Goal: Information Seeking & Learning: Learn about a topic

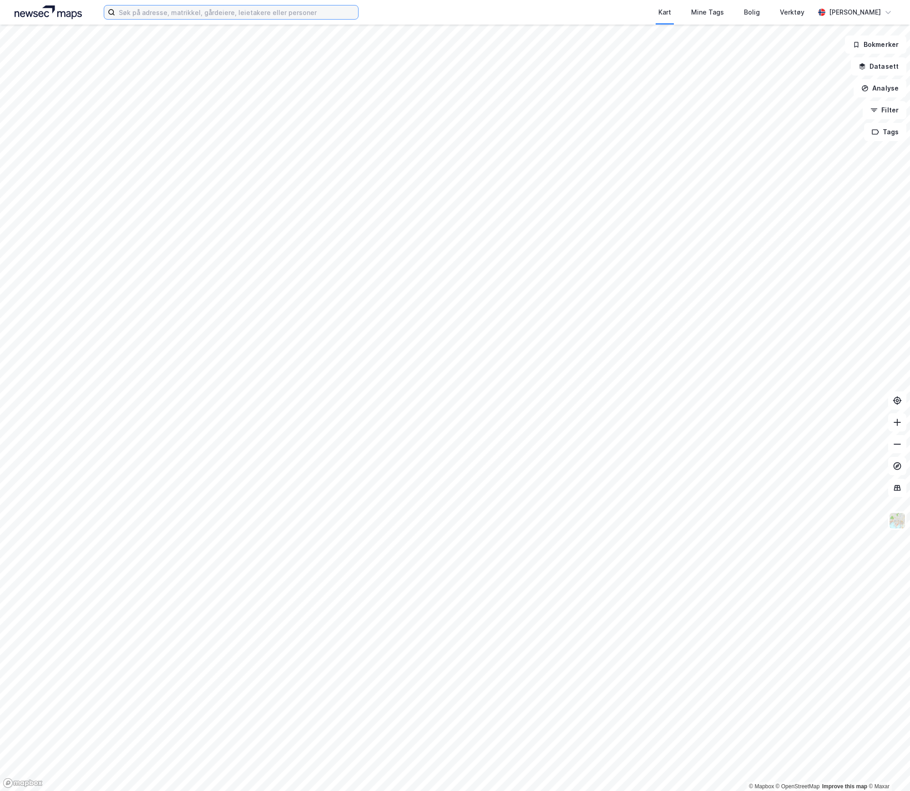
click at [147, 10] on input at bounding box center [236, 12] width 243 height 14
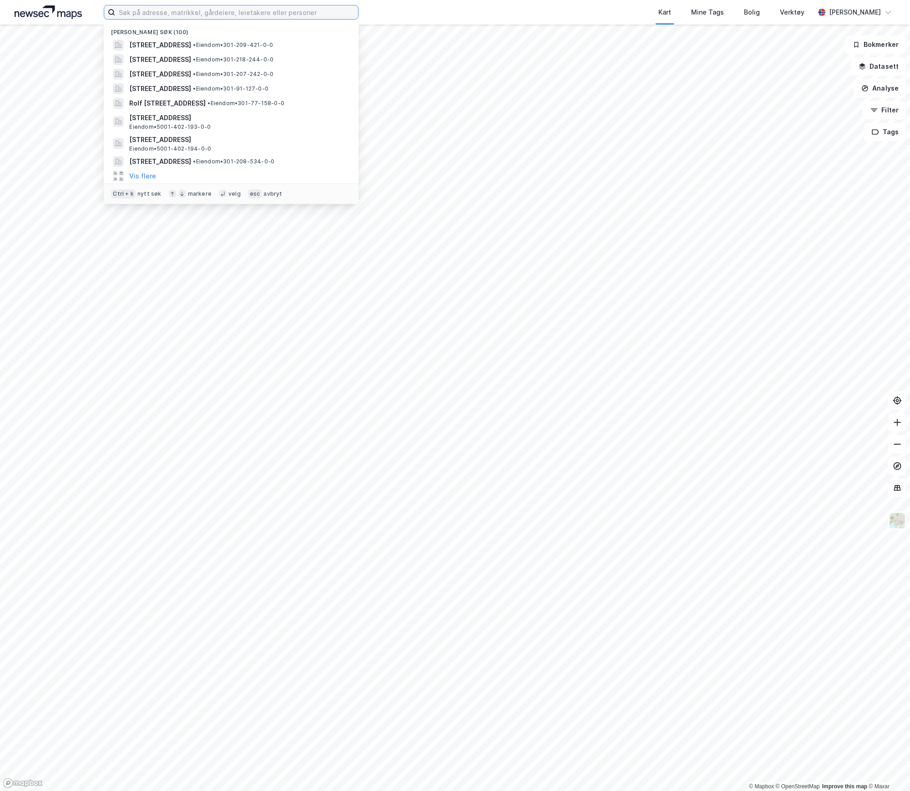
paste input "[PERSON_NAME] vei 2"
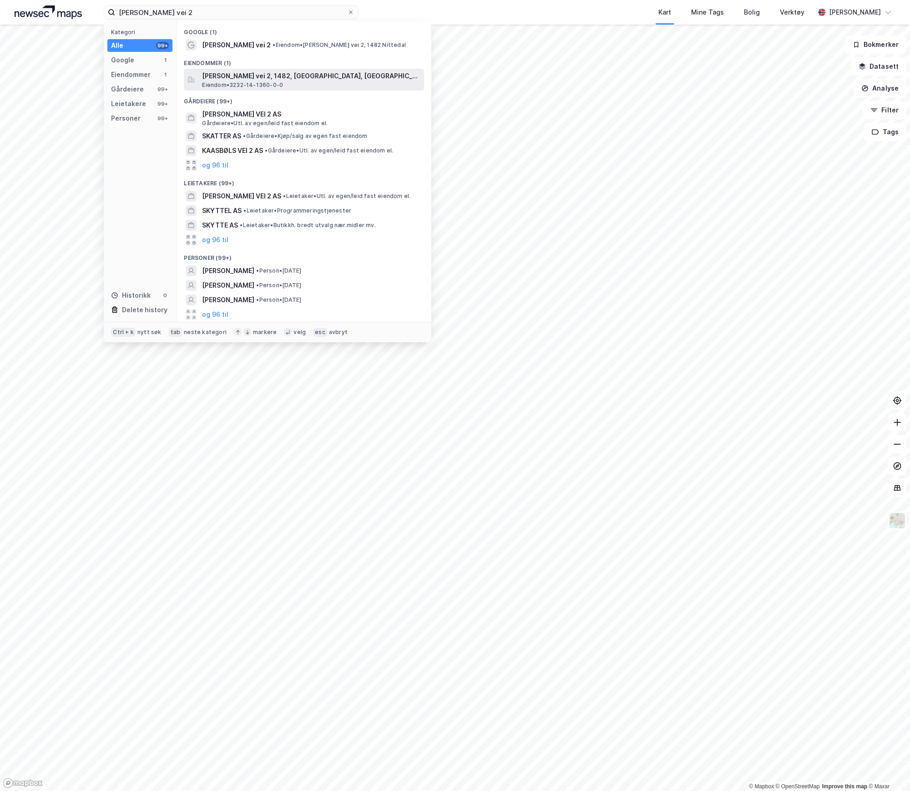
click at [244, 69] on div "[PERSON_NAME] vei 2, 1482, [GEOGRAPHIC_DATA], NITTEDAL Eiendom • 3232-14-1360-0…" at bounding box center [304, 80] width 240 height 22
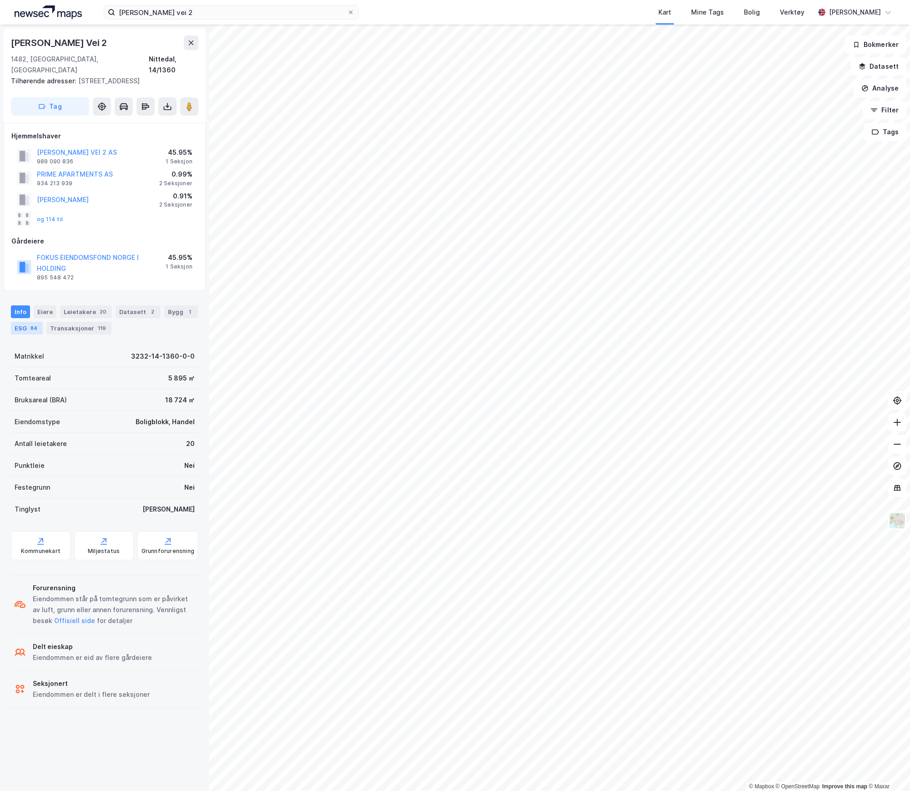
click at [43, 322] on div "ESG 84" at bounding box center [27, 328] width 32 height 13
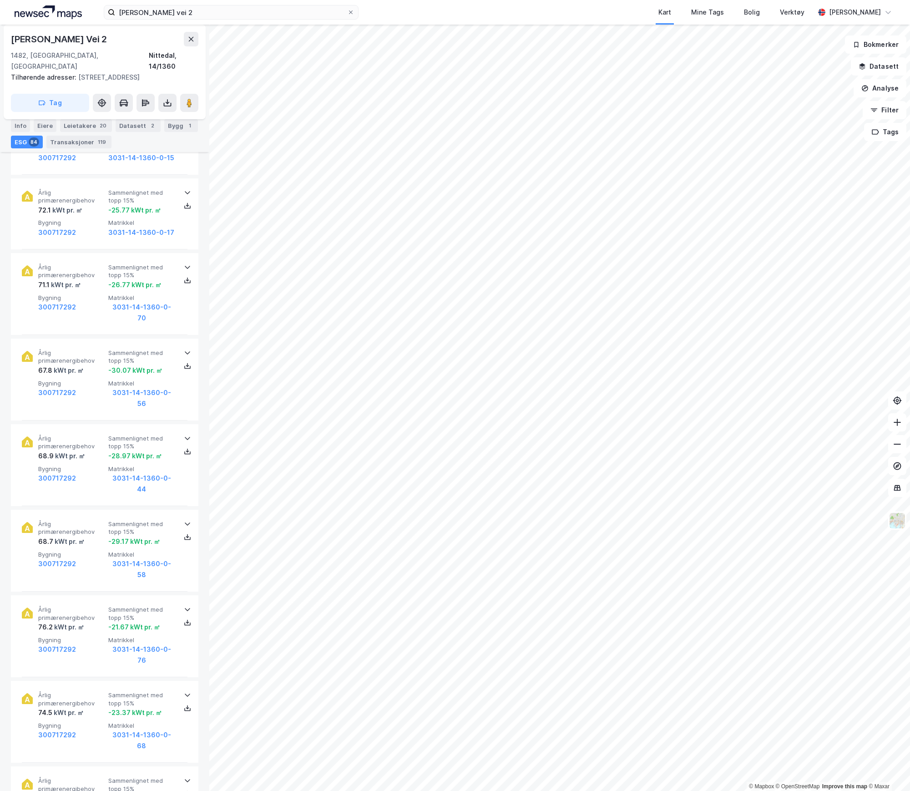
scroll to position [6013, 0]
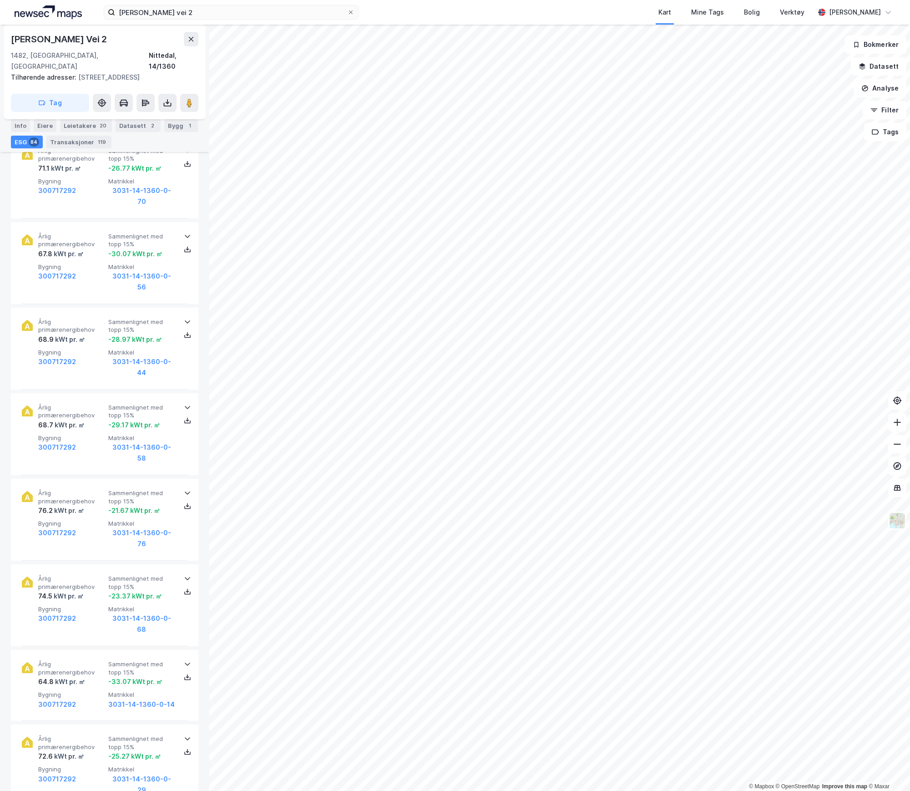
scroll to position [6099, 0]
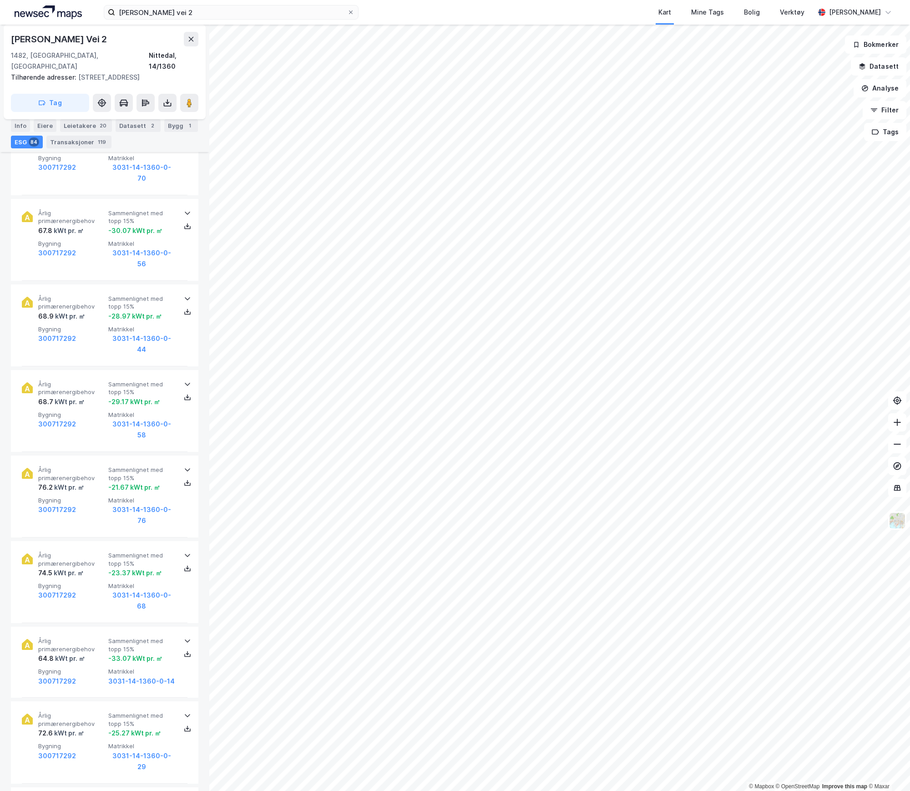
drag, startPoint x: 81, startPoint y: 687, endPoint x: 28, endPoint y: 689, distance: 52.8
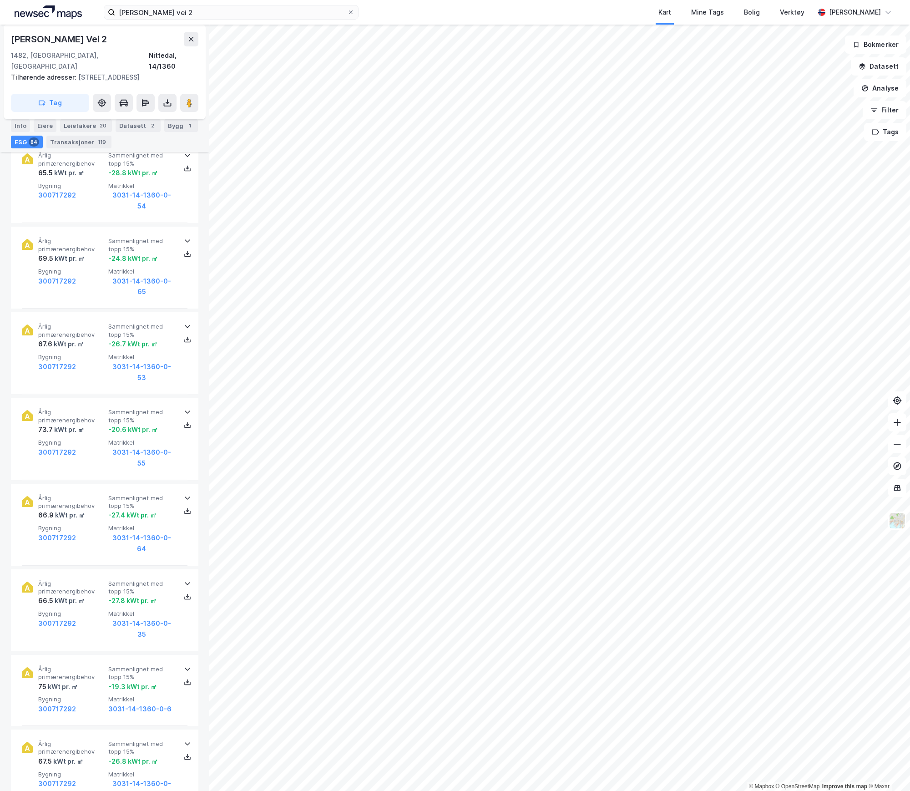
scroll to position [568, 0]
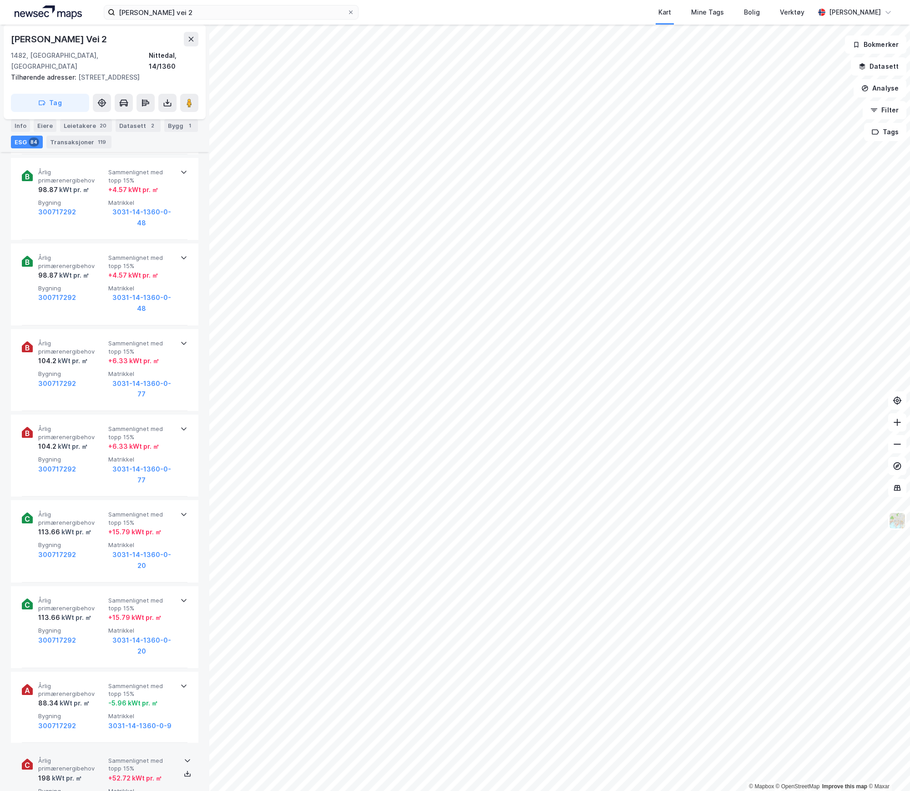
click at [86, 757] on span "Årlig primærenergibehov" at bounding box center [71, 765] width 66 height 16
click at [86, 712] on span "Bygning" at bounding box center [71, 716] width 66 height 8
click at [89, 612] on div "kWt pr. ㎡" at bounding box center [75, 617] width 31 height 11
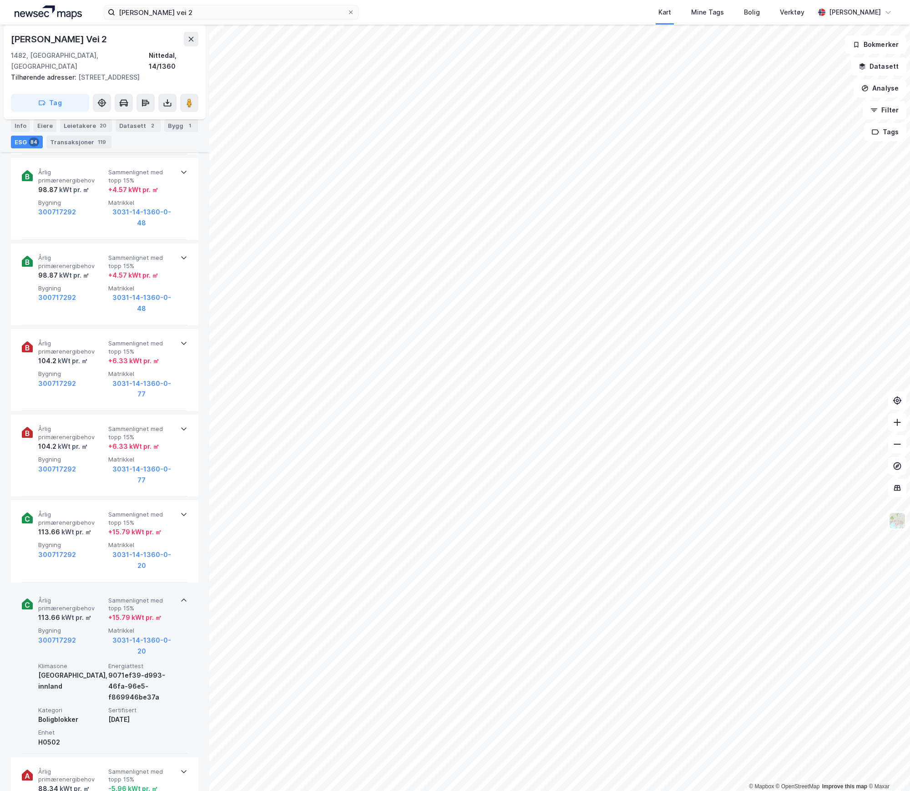
click at [89, 612] on div "kWt pr. ㎡" at bounding box center [75, 617] width 31 height 11
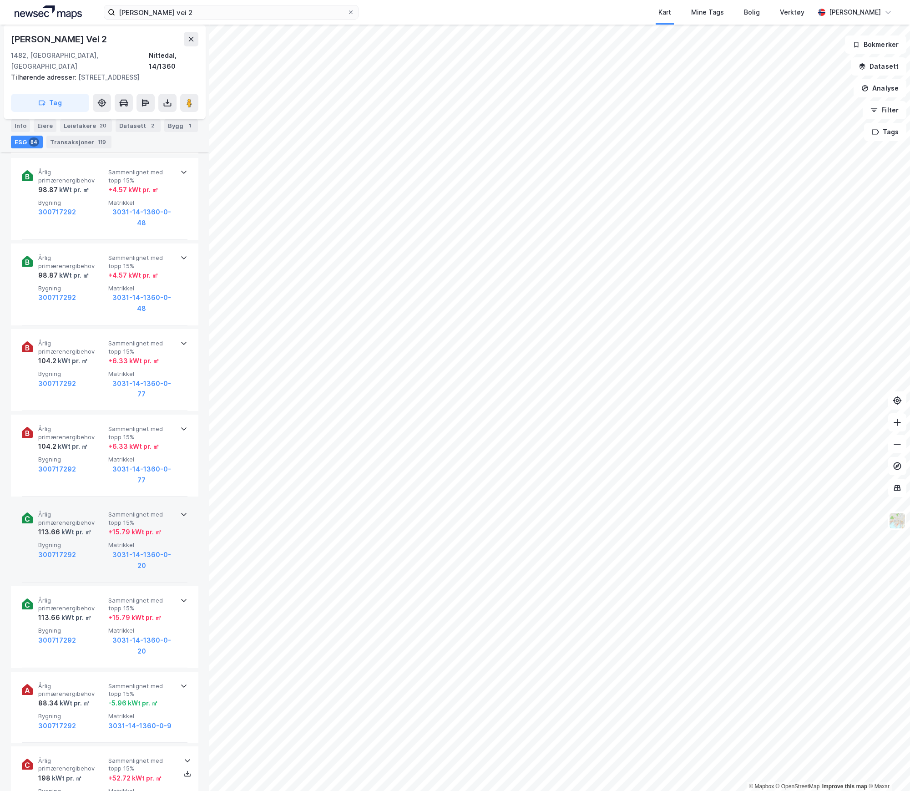
click at [86, 549] on div "300717292" at bounding box center [71, 554] width 66 height 11
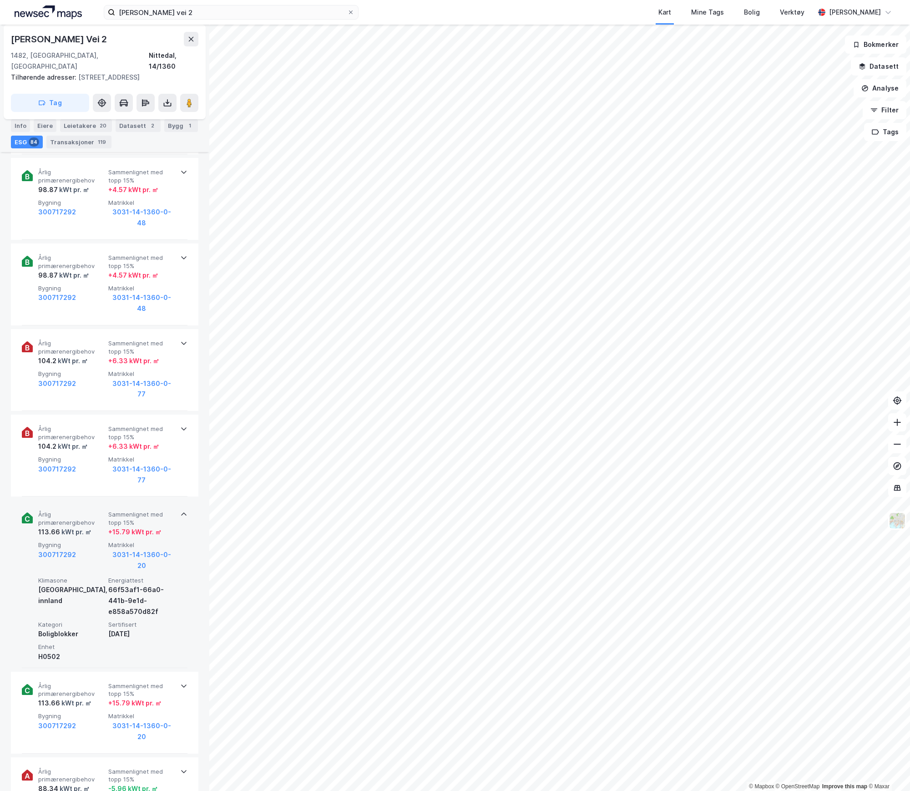
click at [86, 527] on div "kWt pr. ㎡" at bounding box center [75, 532] width 31 height 11
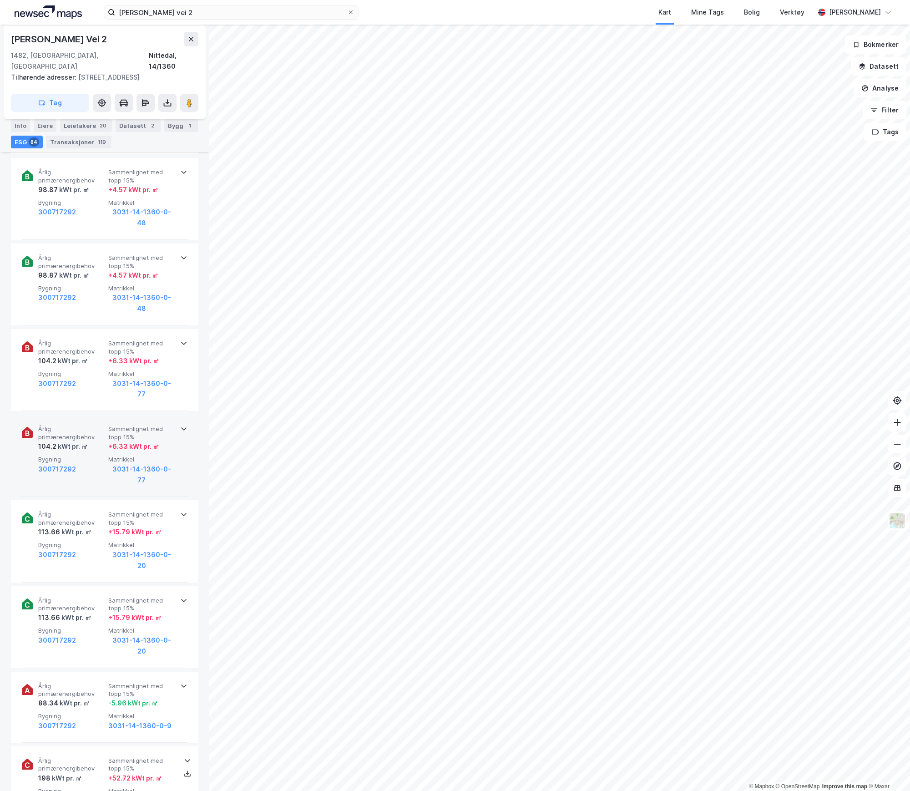
click at [79, 441] on div "kWt pr. ㎡" at bounding box center [71, 446] width 31 height 11
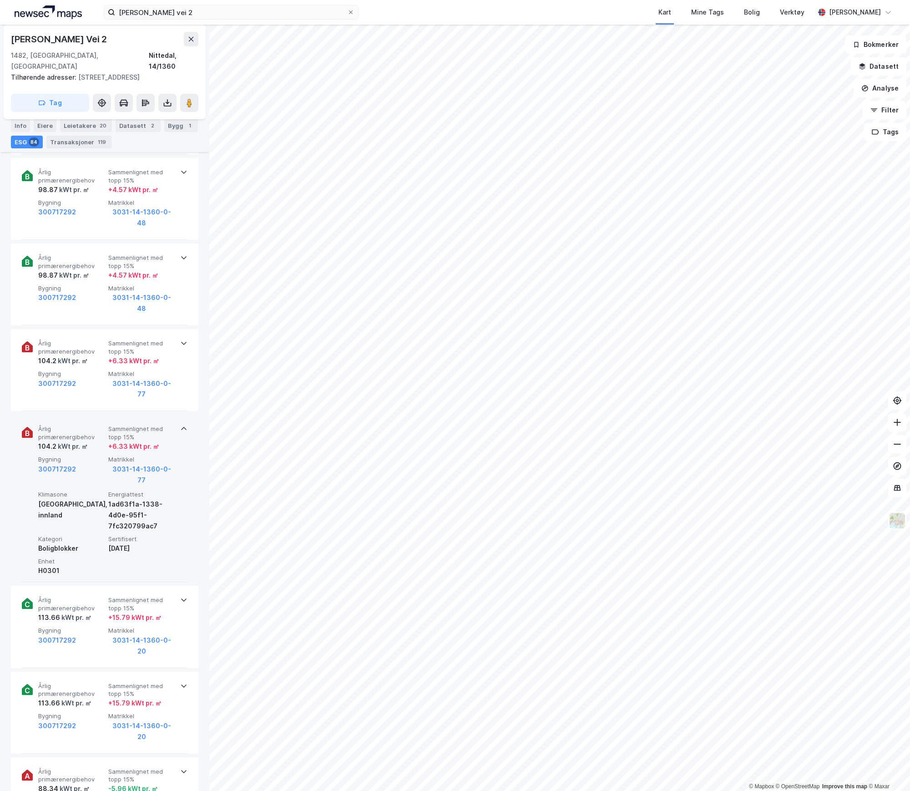
click at [79, 441] on div "kWt pr. ㎡" at bounding box center [71, 446] width 31 height 11
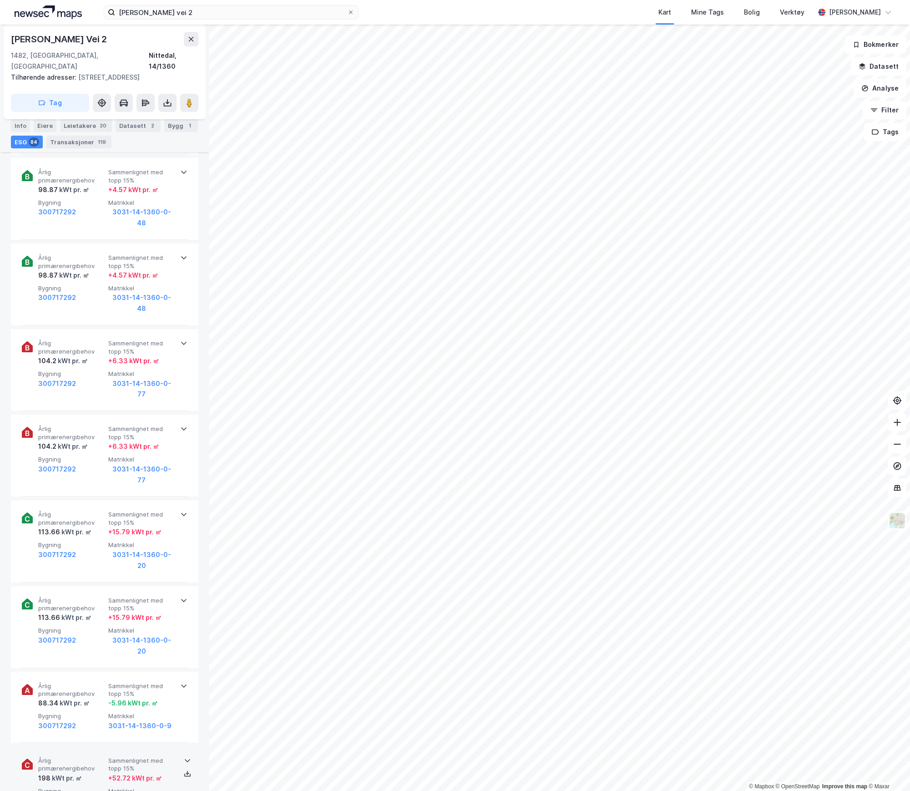
click at [69, 747] on div "Årlig primærenergibehov 198 kWt pr. ㎡ Sammenlignet med topp 15% + 52.72 kWt pr.…" at bounding box center [105, 782] width 166 height 71
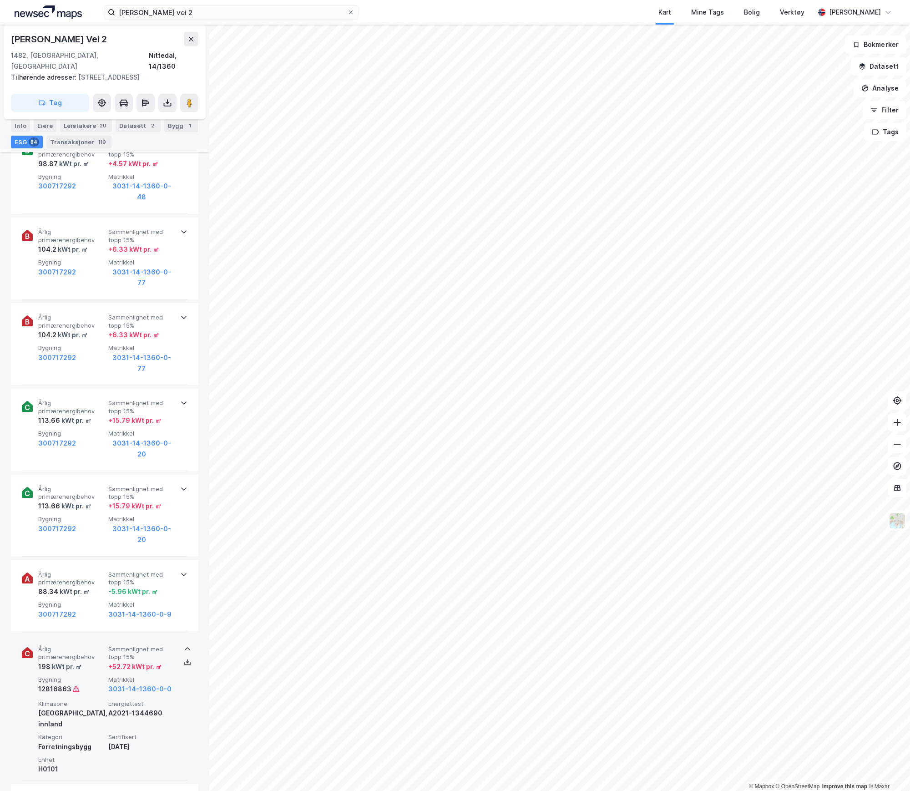
scroll to position [689, 0]
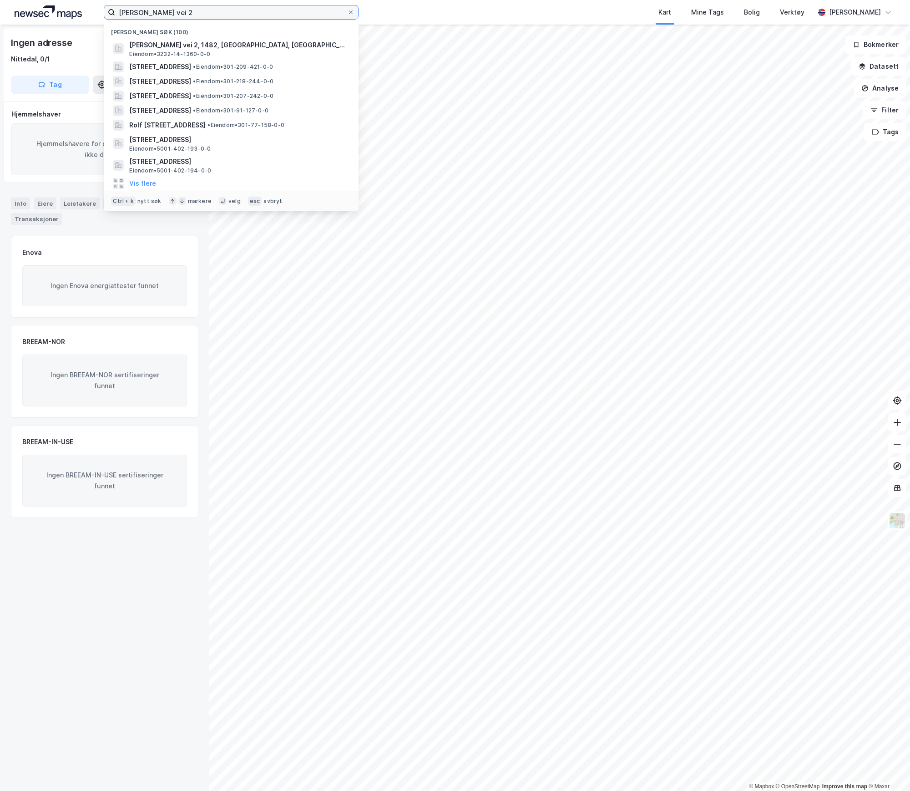
drag, startPoint x: 200, startPoint y: 17, endPoint x: 54, endPoint y: 15, distance: 146.6
click at [54, 15] on div "[PERSON_NAME] vei 2 Nylige søk (100) [PERSON_NAME] vei 2, 1482, NITTEDAL, NITTE…" at bounding box center [455, 12] width 910 height 25
paste input "Sommerrogaten 13"
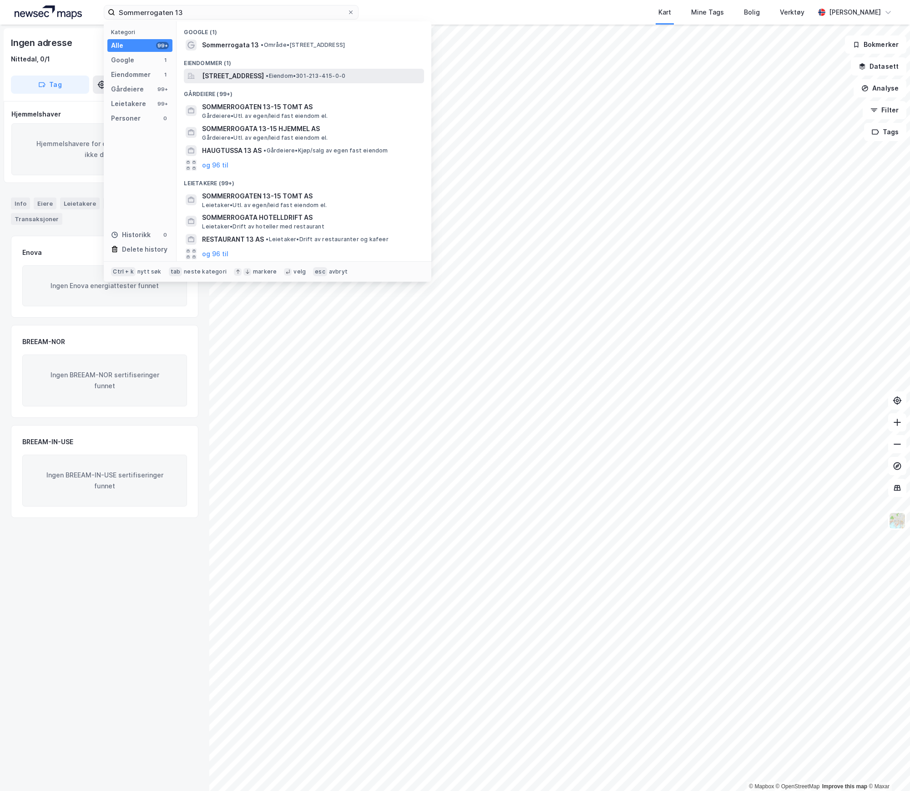
click at [248, 77] on span "[STREET_ADDRESS]" at bounding box center [233, 76] width 62 height 11
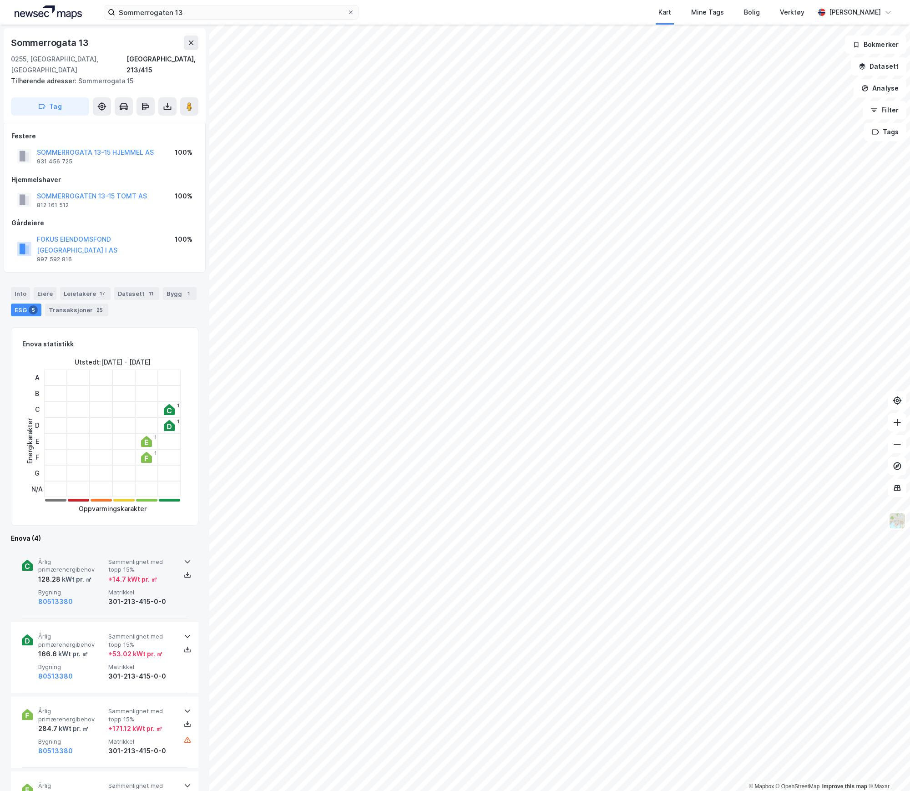
click at [90, 589] on span "Bygning" at bounding box center [71, 593] width 66 height 8
click at [93, 574] on div "128.28 kWt pr. ㎡" at bounding box center [71, 579] width 66 height 11
click at [87, 596] on div "80513380" at bounding box center [71, 601] width 66 height 11
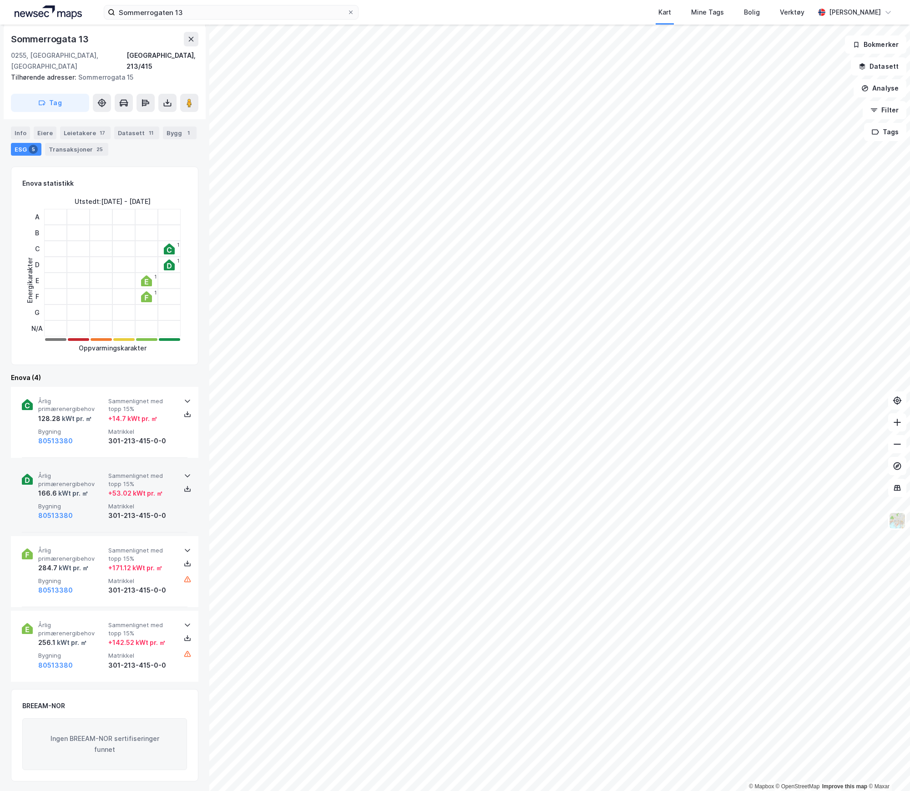
scroll to position [199, 0]
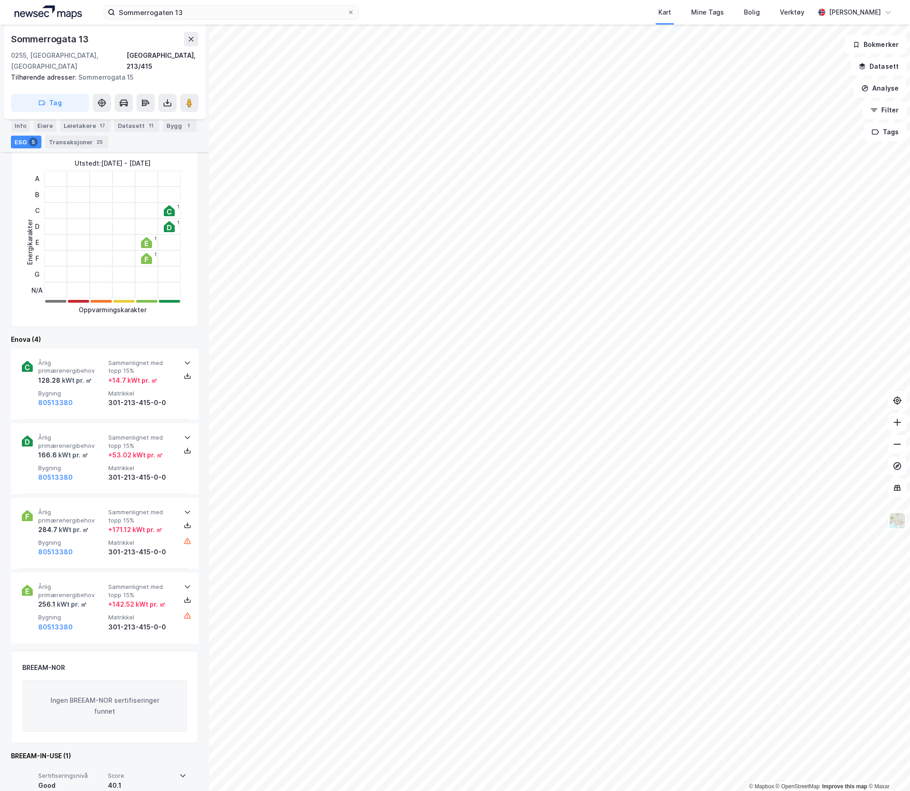
click at [161, 780] on div "40.1" at bounding box center [141, 785] width 66 height 11
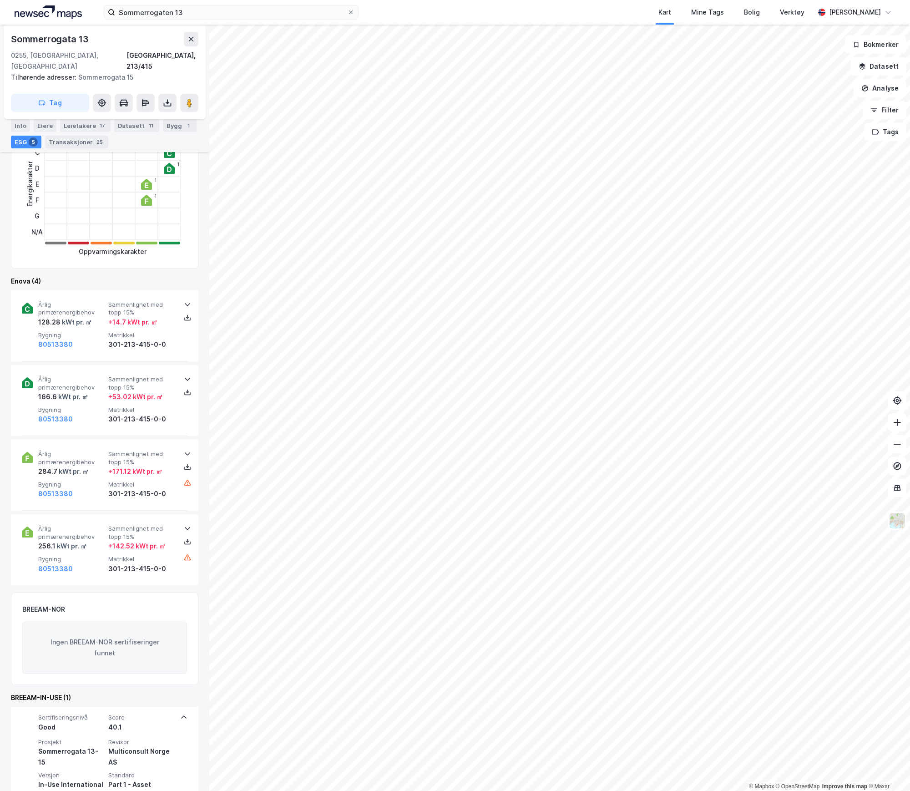
scroll to position [285, 0]
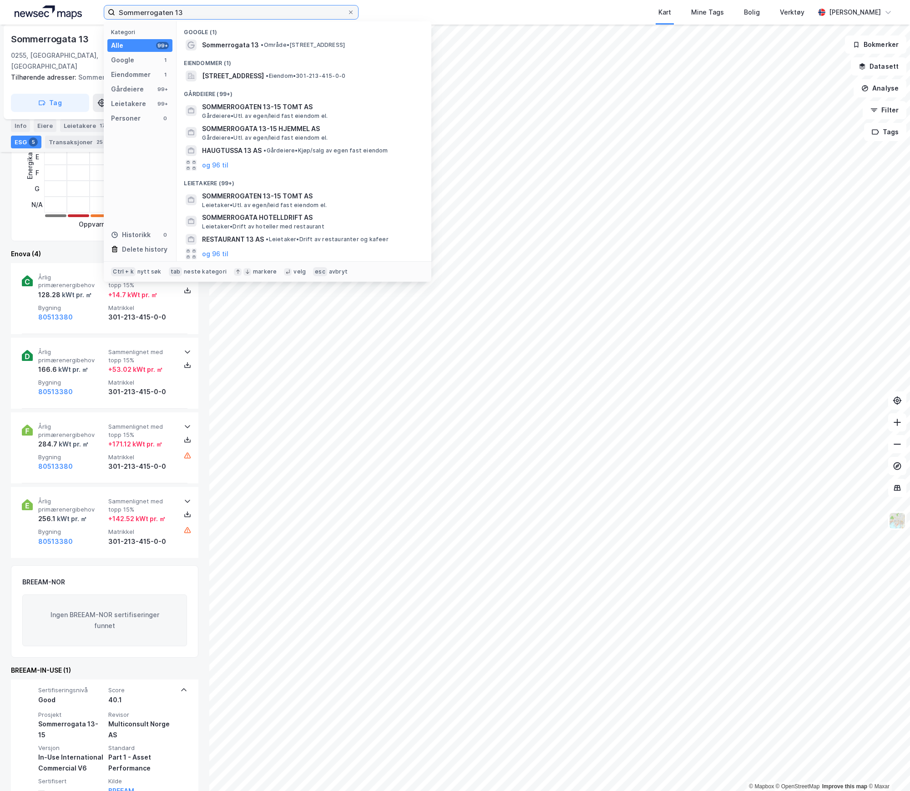
drag, startPoint x: 197, startPoint y: 13, endPoint x: 59, endPoint y: 11, distance: 138.4
click at [59, 11] on div "Sommerrogaten 13 Kategori Alle 99+ Google 1 Eiendommer 1 Gårdeiere 99+ Leietake…" at bounding box center [455, 12] width 910 height 25
paste input "Torvbyen"
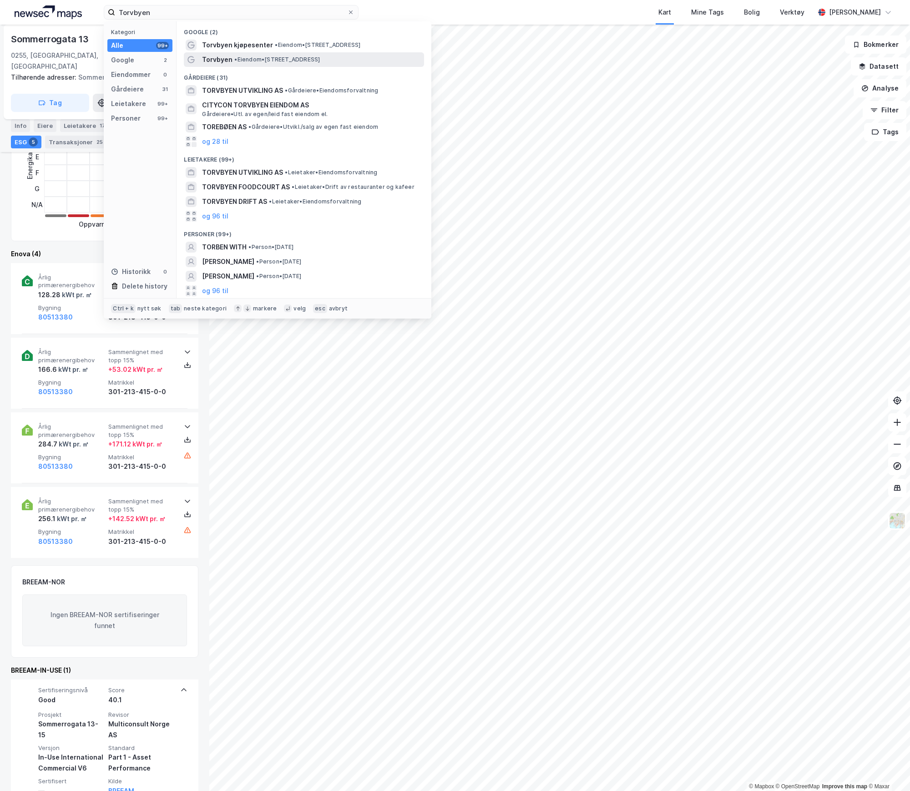
click at [219, 56] on span "Torvbyen" at bounding box center [217, 59] width 31 height 11
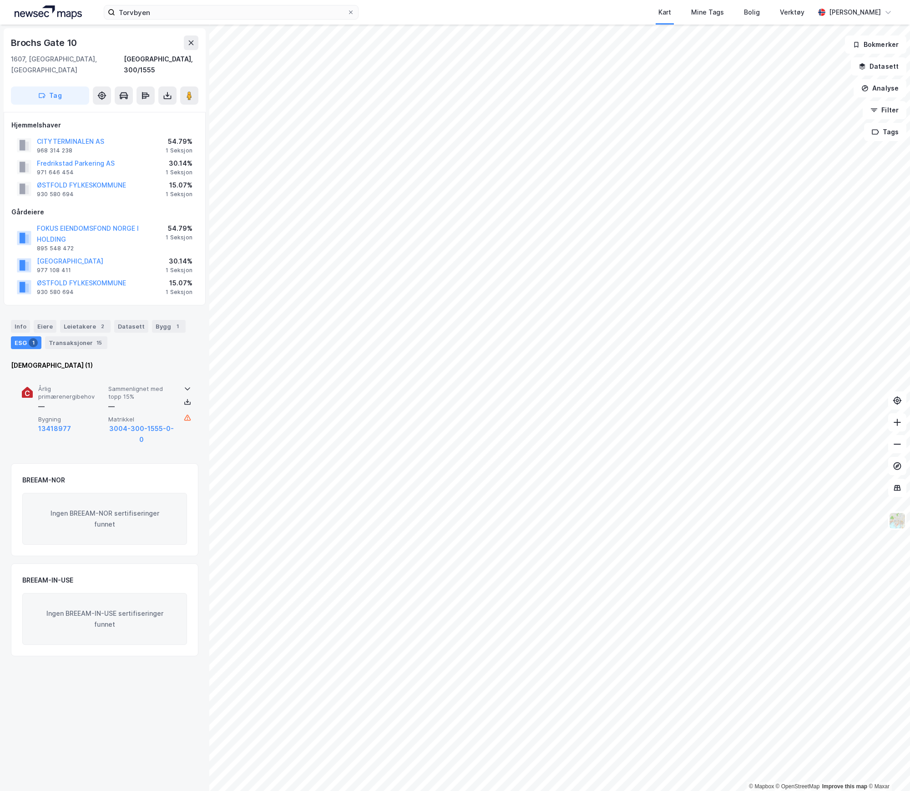
click at [86, 423] on div "13418977" at bounding box center [71, 428] width 66 height 11
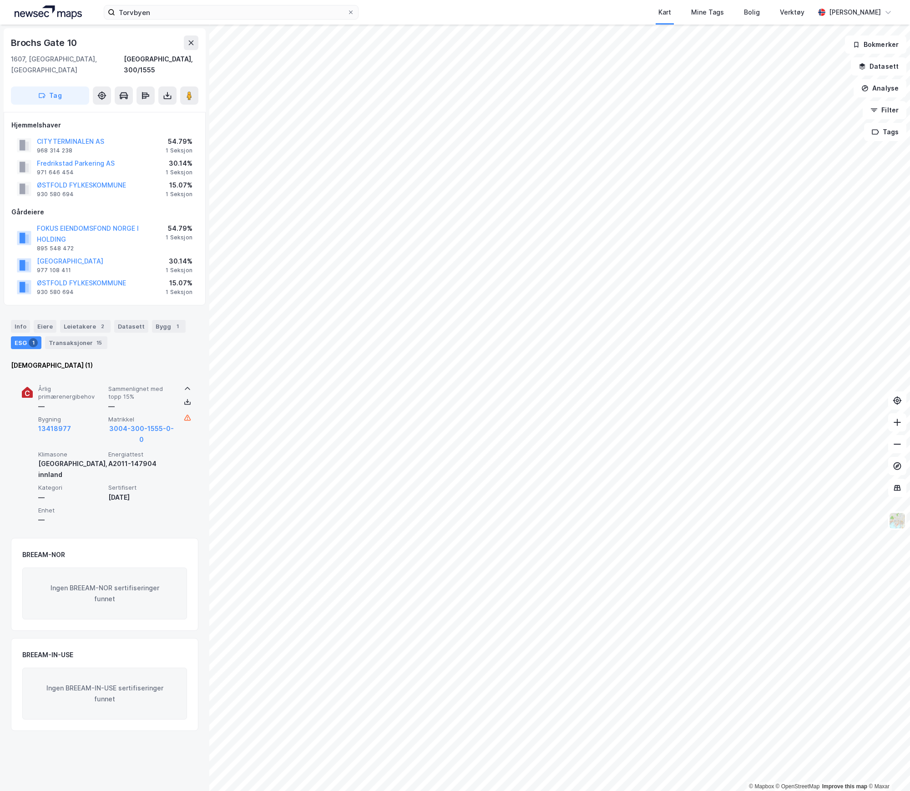
click at [86, 416] on span "Bygning" at bounding box center [71, 420] width 66 height 8
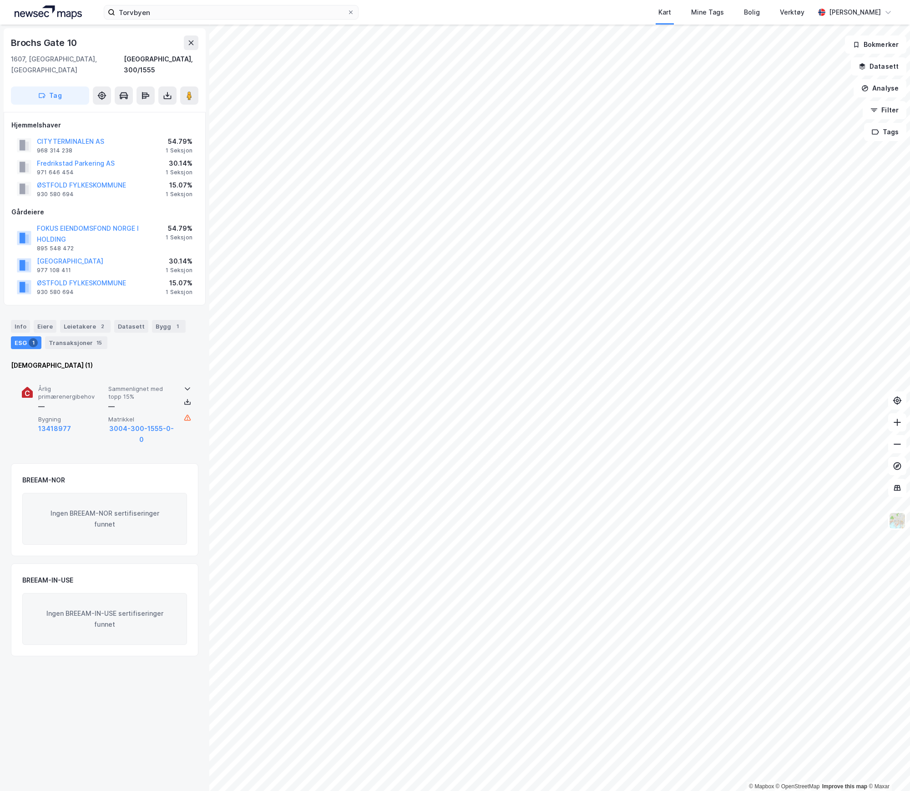
click at [81, 416] on span "Bygning" at bounding box center [71, 420] width 66 height 8
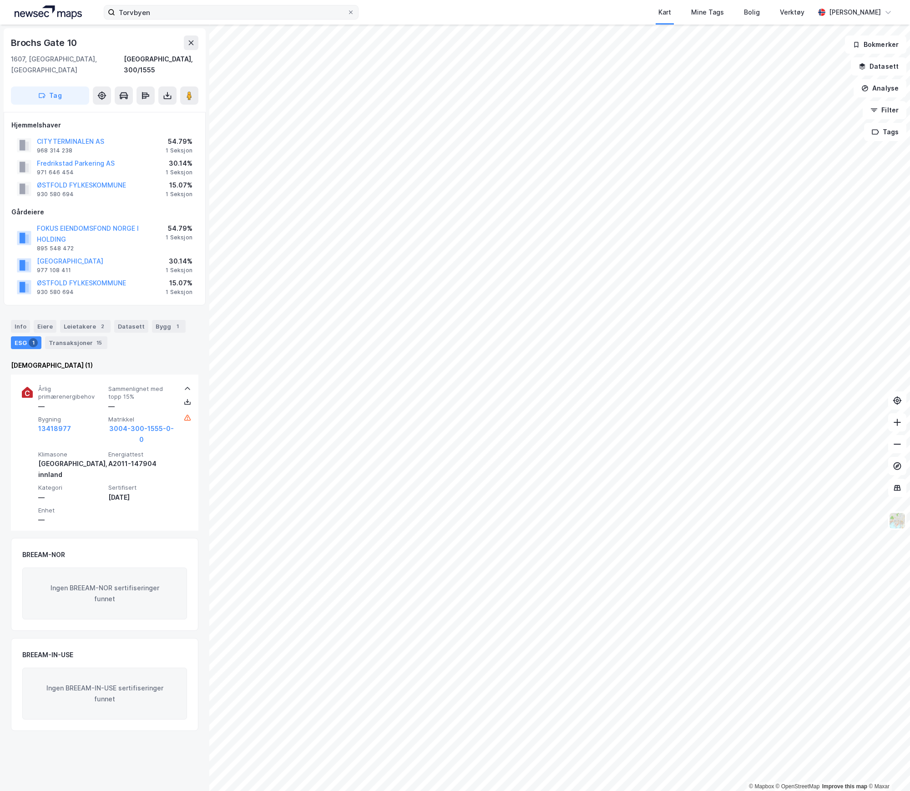
click at [159, 15] on label "Torvbyen" at bounding box center [231, 12] width 255 height 15
click at [159, 15] on input "Torvbyen" at bounding box center [231, 12] width 232 height 14
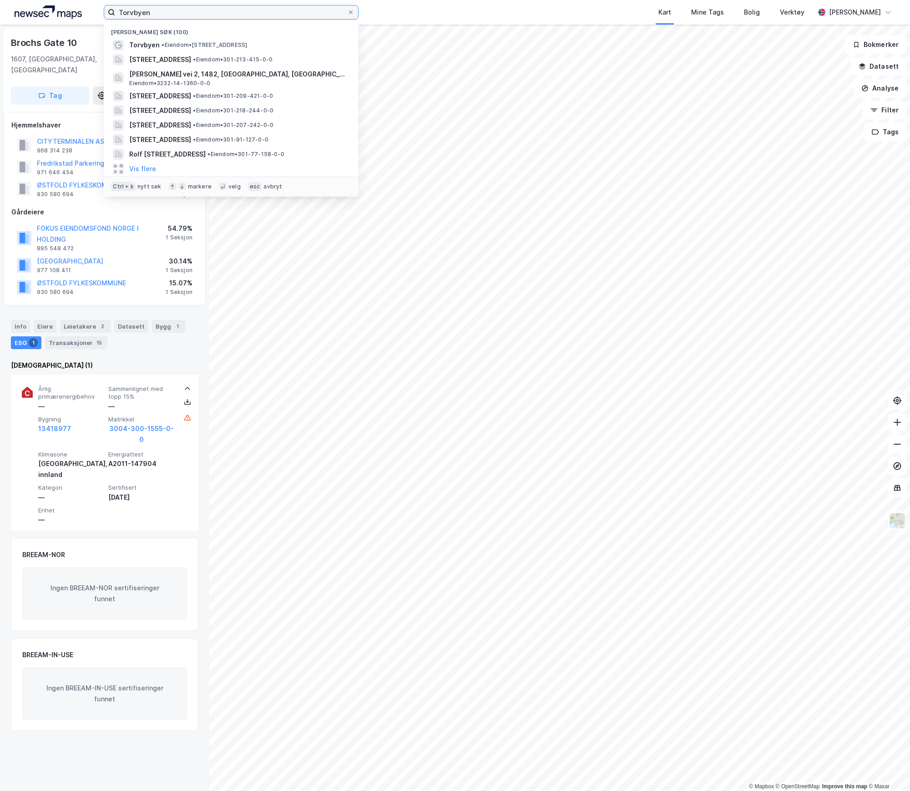
drag, startPoint x: 159, startPoint y: 15, endPoint x: 60, endPoint y: 16, distance: 99.3
click at [60, 16] on div "Torvbyen Nylige søk (100) Torvbyen • Eiendom • [STREET_ADDRESS] • Eiendom • 301…" at bounding box center [455, 12] width 910 height 25
paste input "Valentinlyst Senter"
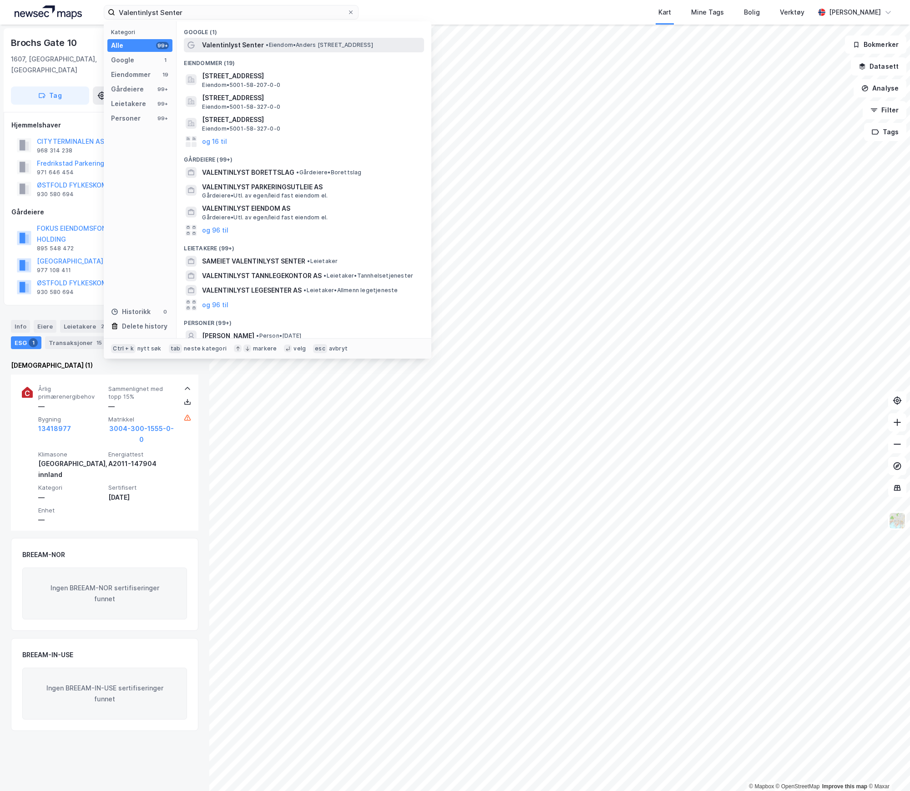
click at [244, 41] on span "Valentinlyst Senter" at bounding box center [233, 45] width 62 height 11
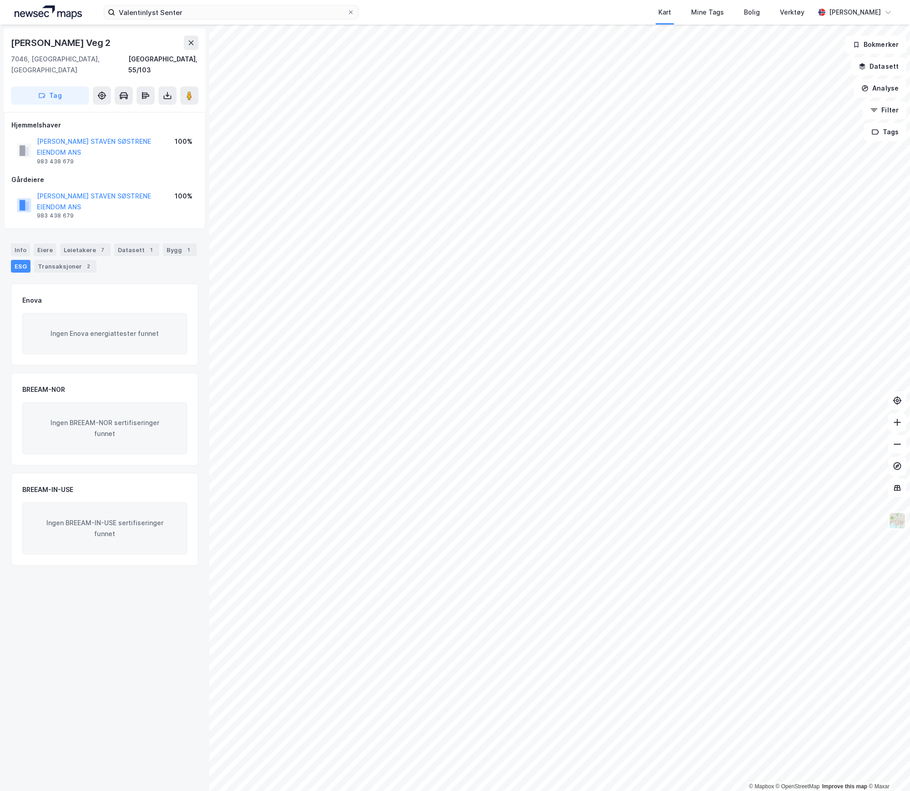
click at [112, 45] on div "[PERSON_NAME] Veg 2" at bounding box center [62, 43] width 102 height 15
drag, startPoint x: 119, startPoint y: 42, endPoint x: 0, endPoint y: 42, distance: 118.4
click at [0, 42] on div "Anders [STREET_ADDRESS], 55/103 Tag Hjemmelshaver [PERSON_NAME] STAVEN SØSTRENE…" at bounding box center [104, 408] width 209 height 767
copy div "[PERSON_NAME] Veg 2"
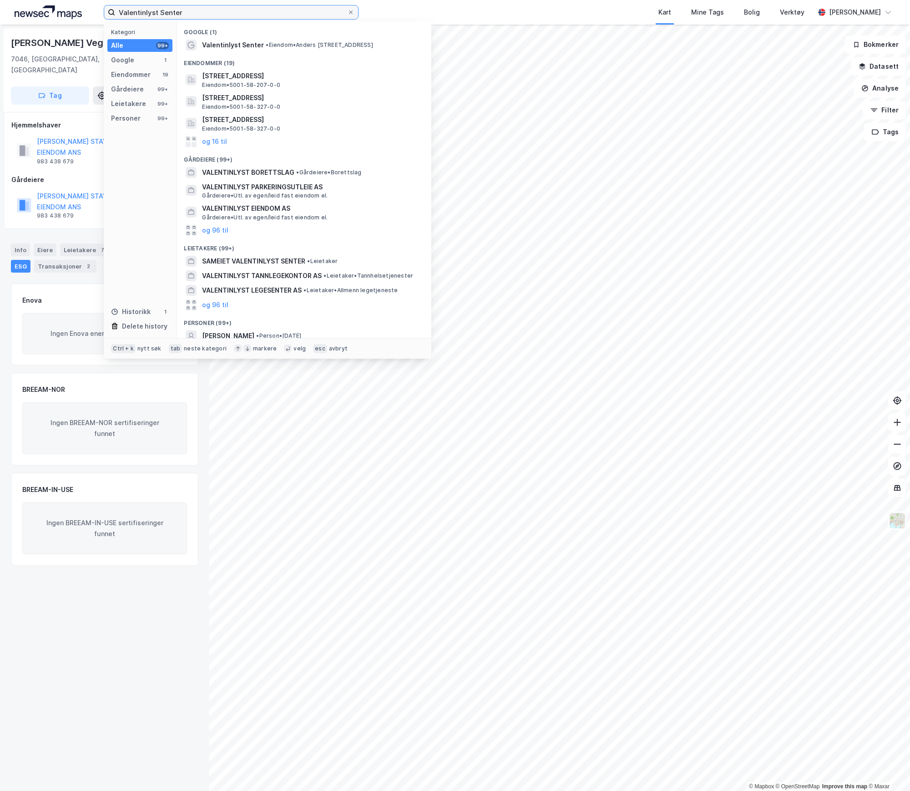
drag, startPoint x: 197, startPoint y: 12, endPoint x: 56, endPoint y: 16, distance: 141.7
click at [56, 16] on div "Valentinlyst Senter Kategori Alle 99+ Google 1 Eiendommer 19 Gårdeiere 99+ Leie…" at bounding box center [455, 12] width 910 height 25
paste input "[PERSON_NAME] Veg 2"
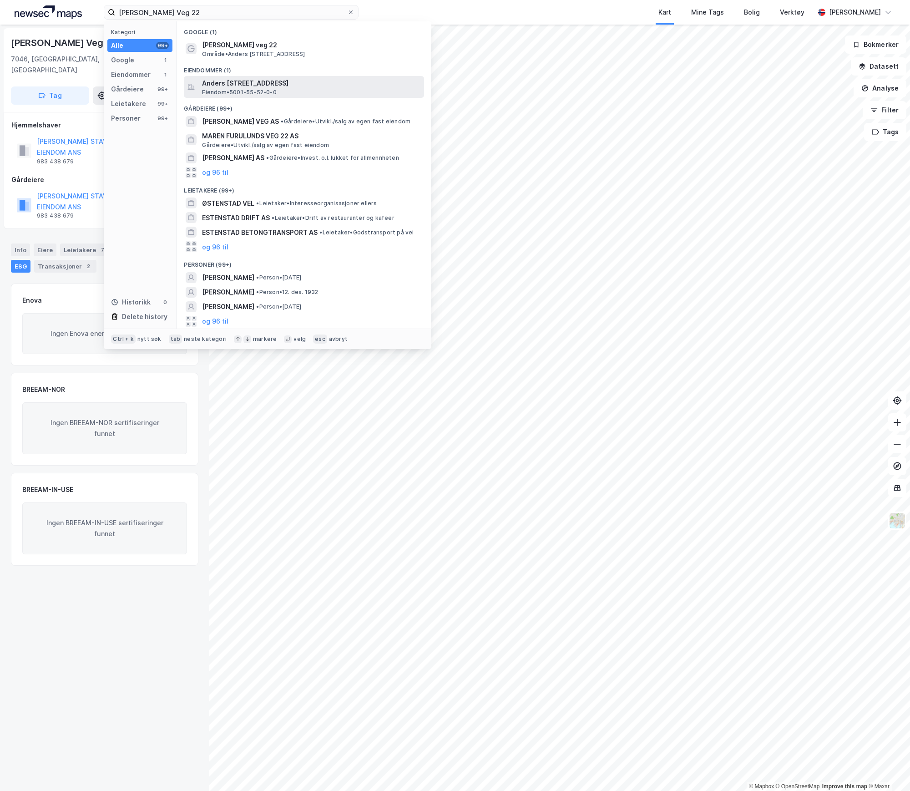
click at [246, 84] on span "Anders [STREET_ADDRESS]" at bounding box center [311, 83] width 219 height 11
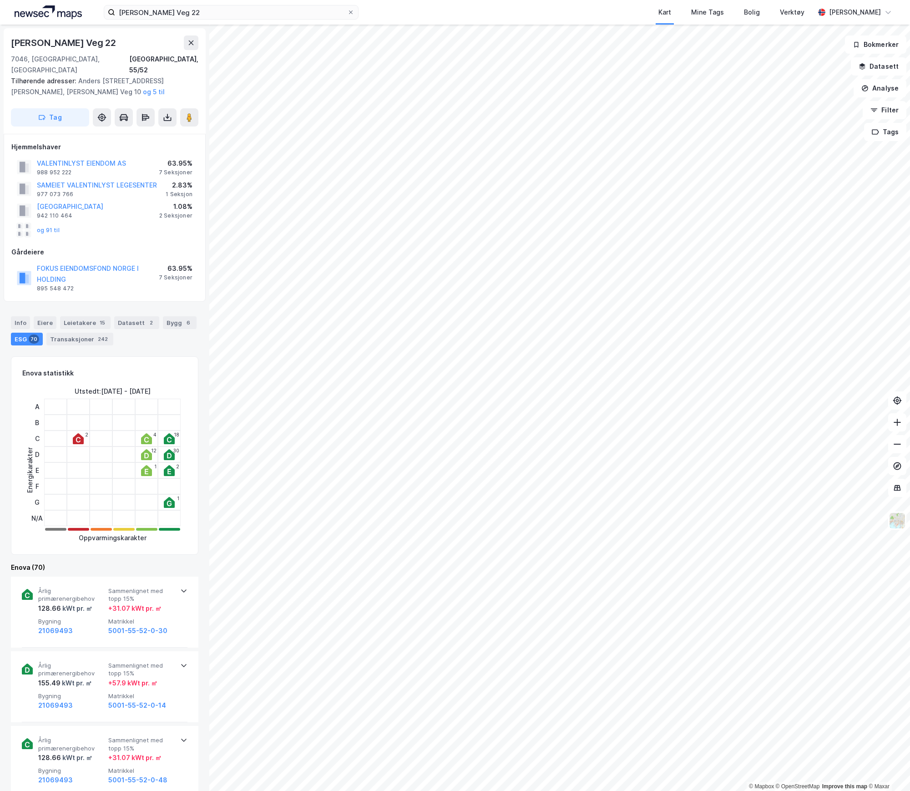
click at [177, 274] on div "7 Seksjoner" at bounding box center [176, 277] width 34 height 7
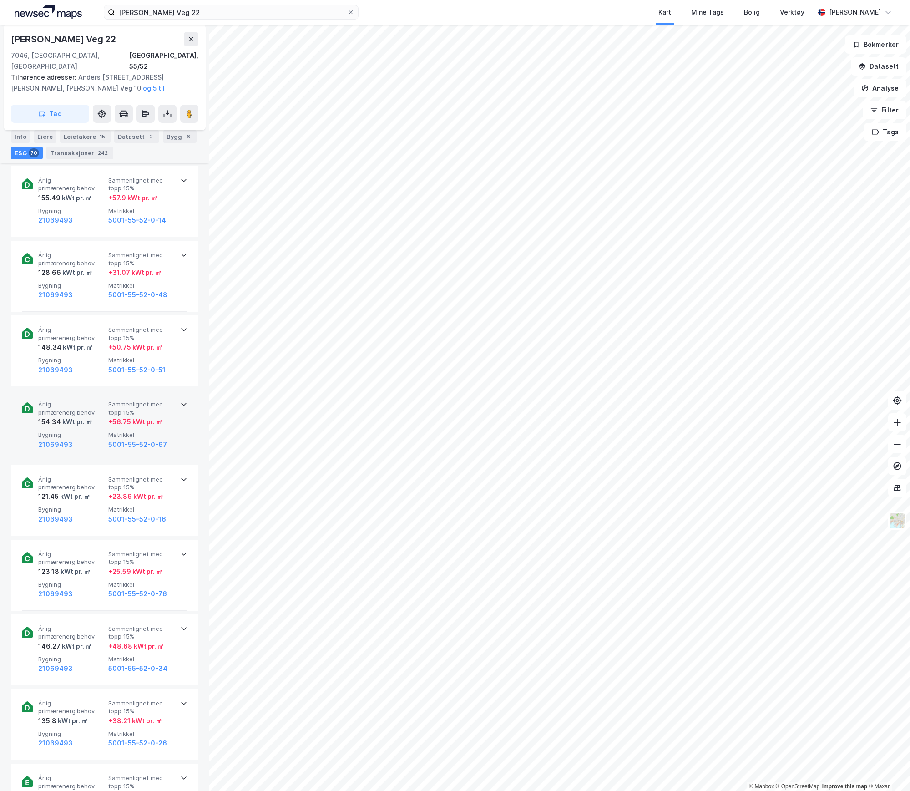
scroll to position [182, 0]
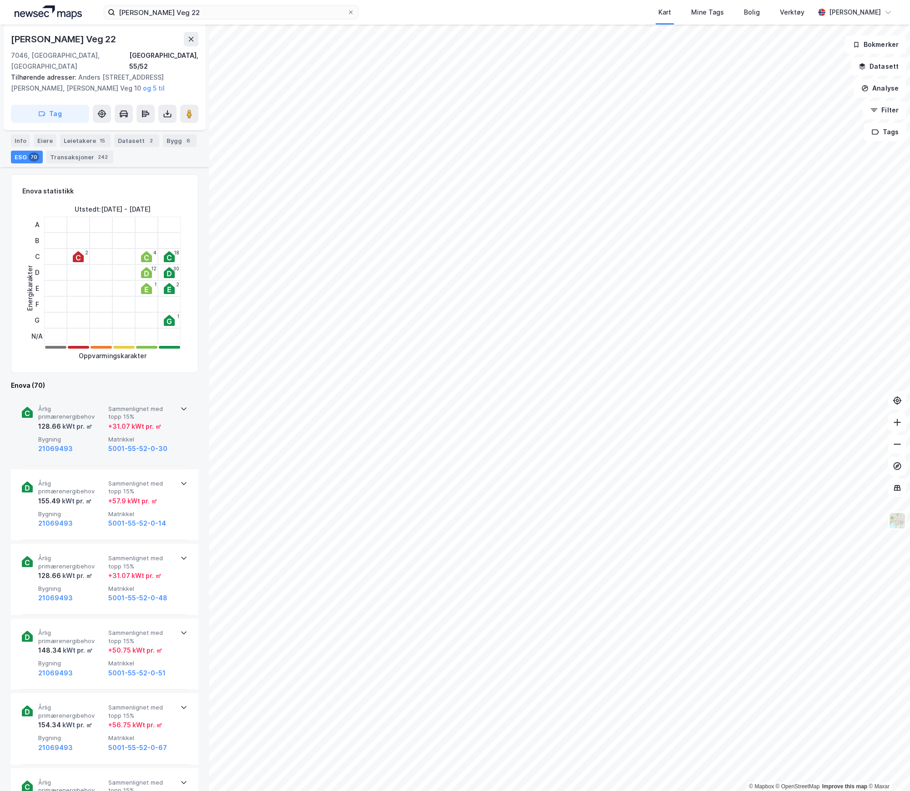
click at [92, 436] on span "Bygning" at bounding box center [71, 440] width 66 height 8
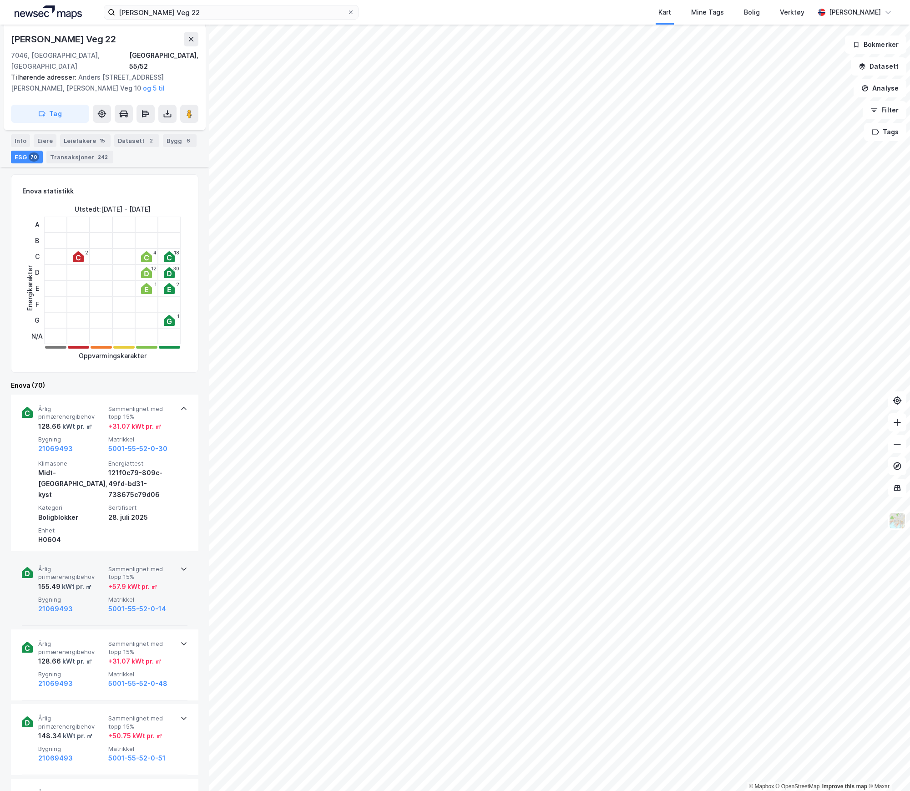
click at [81, 610] on div "Årlig primærenergibehov 155.49 kWt pr. ㎡ Sammenlignet med topp 15% + 57.9 kWt p…" at bounding box center [105, 590] width 166 height 71
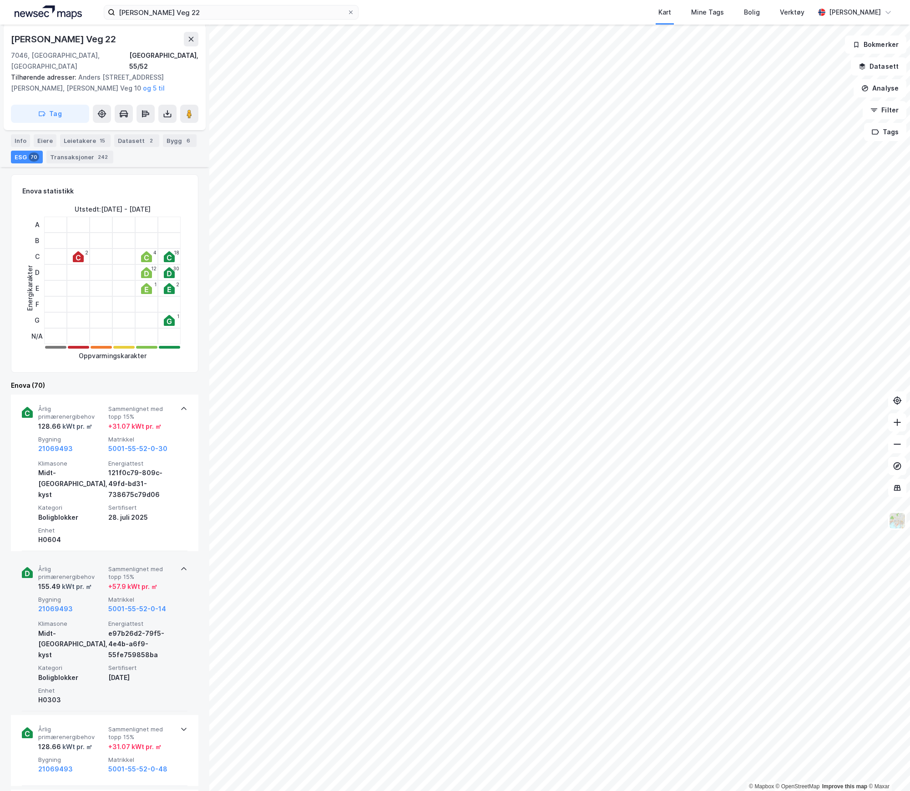
scroll to position [364, 0]
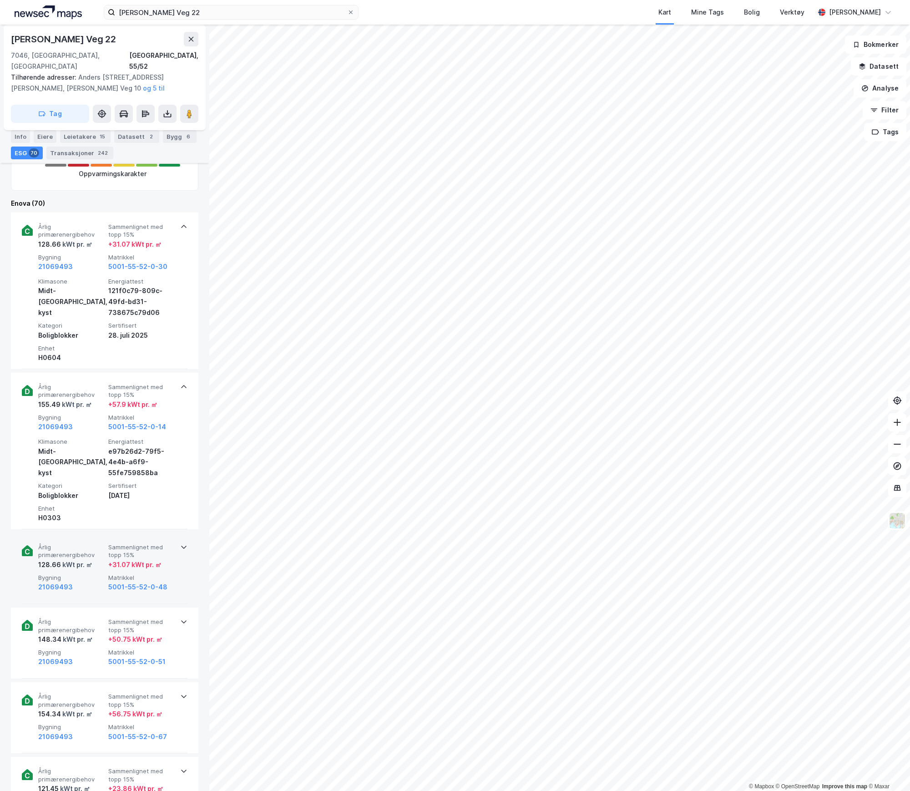
click at [82, 582] on div "21069493" at bounding box center [71, 587] width 66 height 11
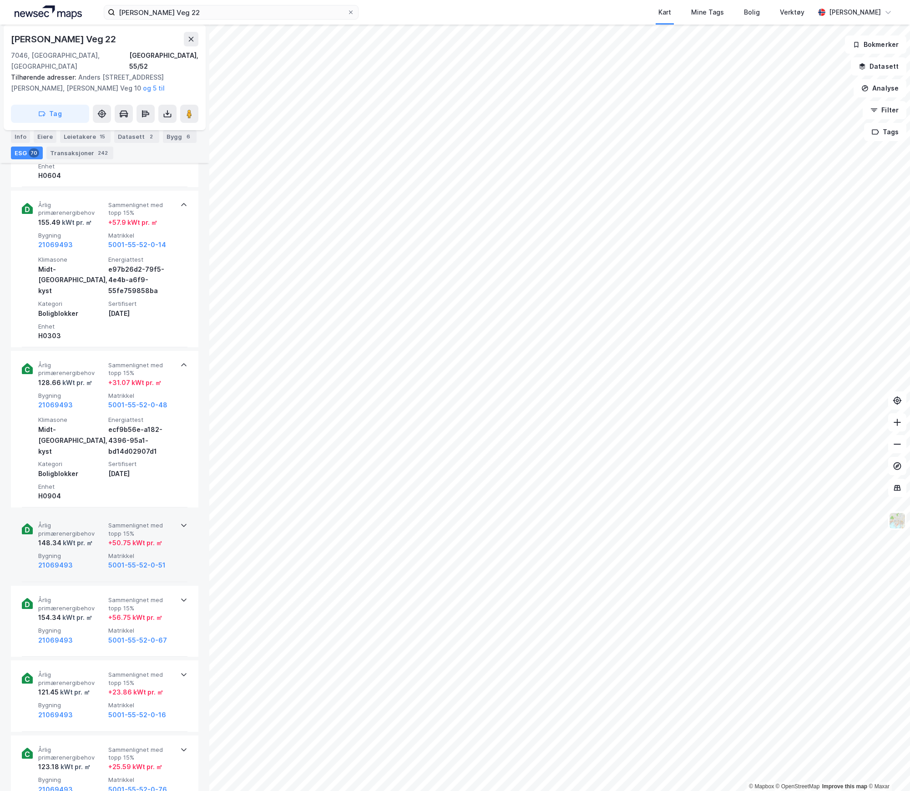
click at [86, 552] on span "Bygning" at bounding box center [71, 556] width 66 height 8
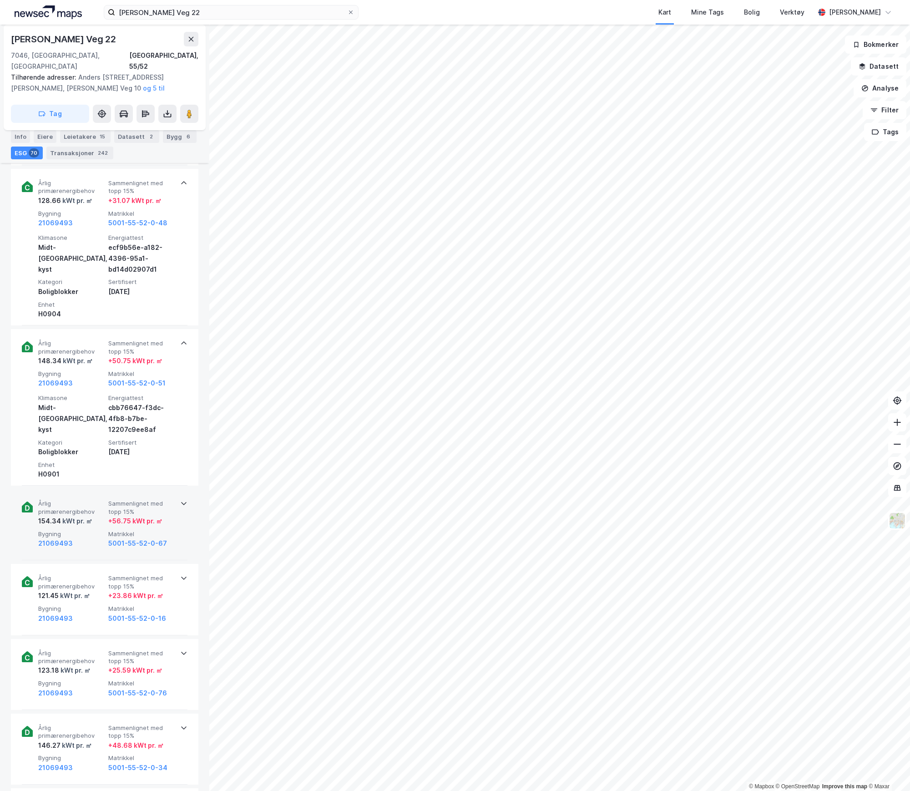
click at [82, 516] on div "kWt pr. ㎡" at bounding box center [76, 521] width 31 height 11
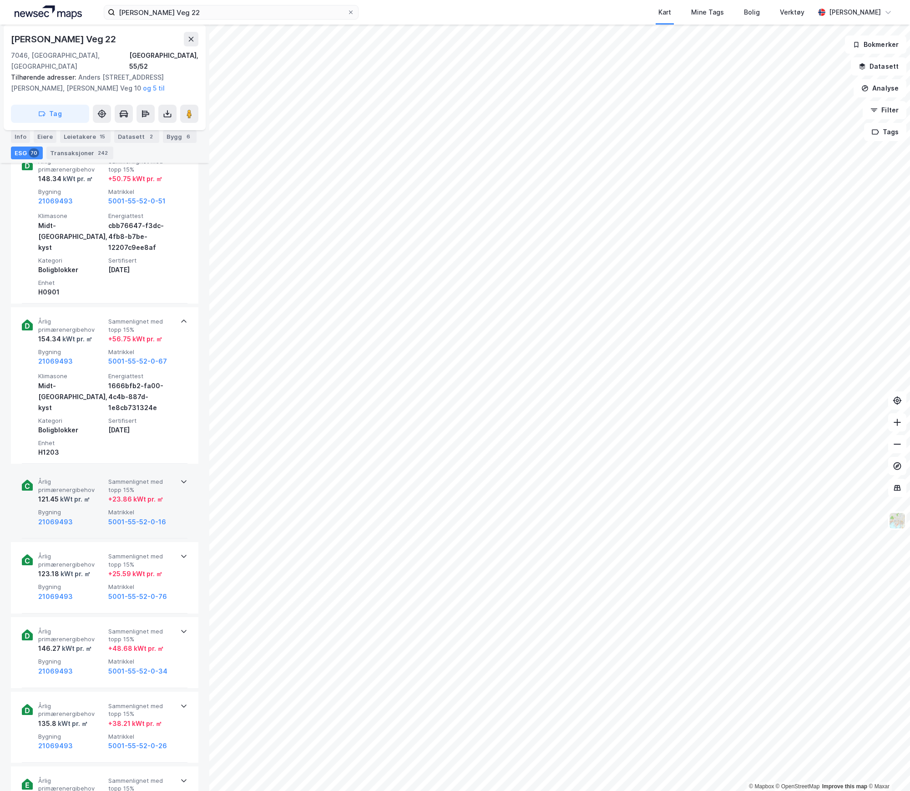
click at [82, 509] on span "Bygning" at bounding box center [71, 513] width 66 height 8
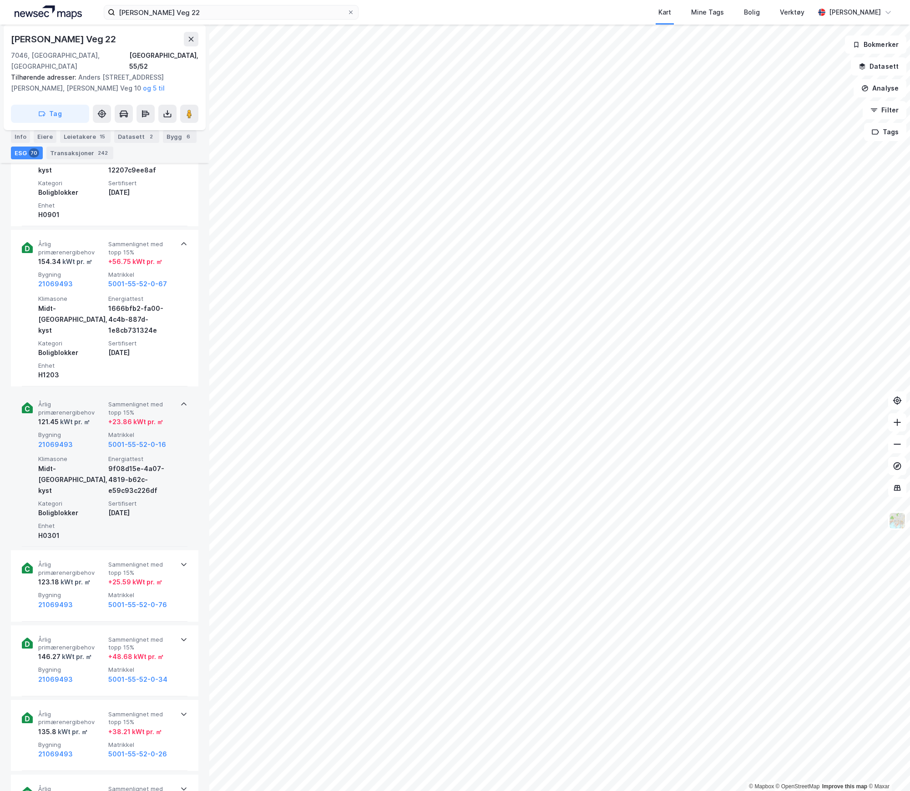
scroll to position [1032, 0]
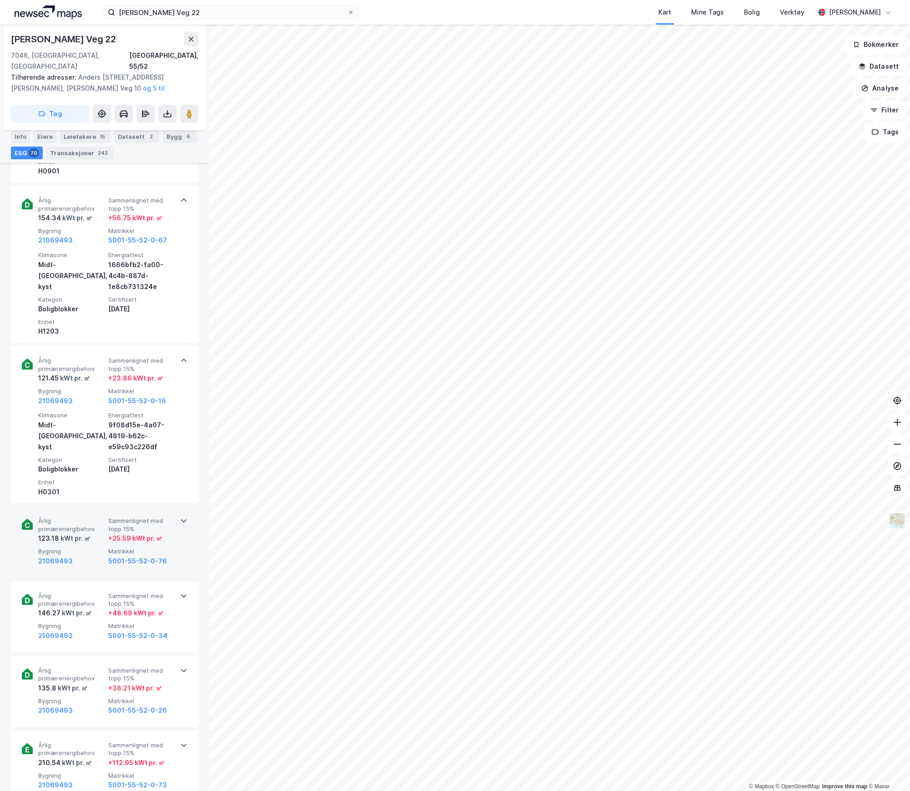
click at [95, 563] on div "Årlig primærenergibehov 123.18 kWt pr. ㎡ Sammenlignet med topp 15% + 25.59 kWt …" at bounding box center [105, 542] width 166 height 71
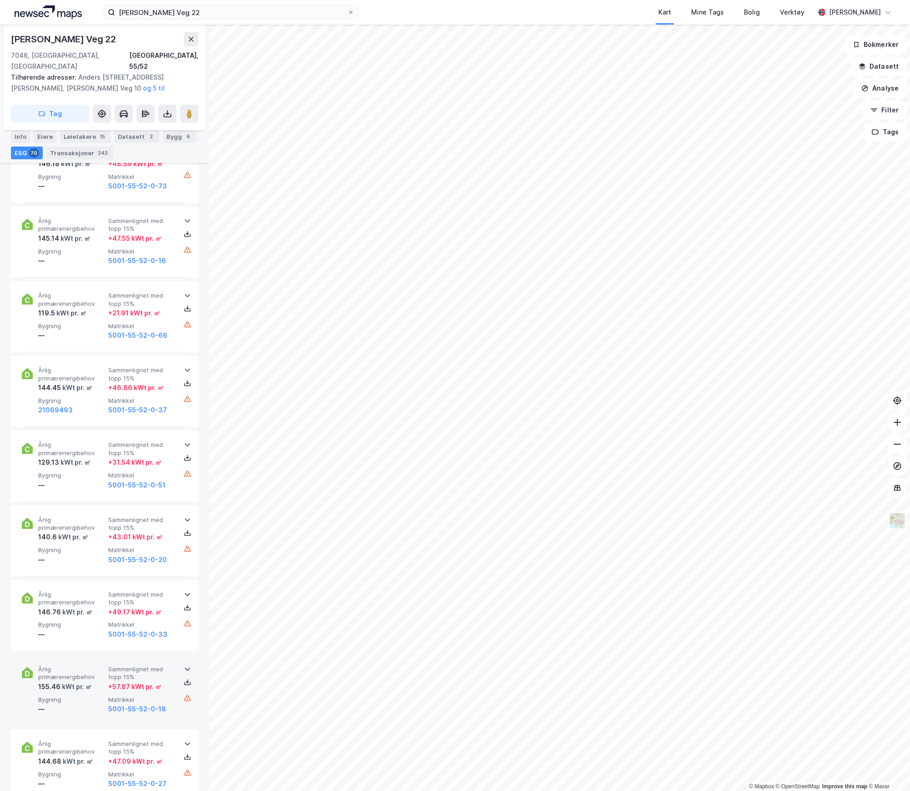
scroll to position [4735, 0]
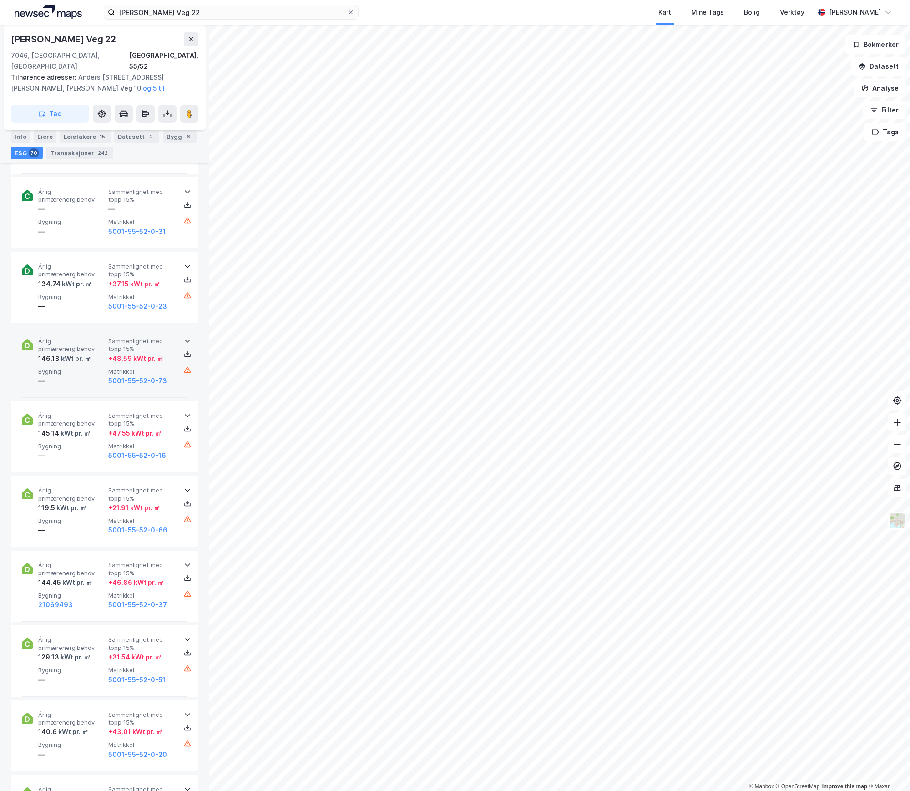
click at [97, 353] on div "146.18 kWt pr. ㎡" at bounding box center [71, 358] width 66 height 11
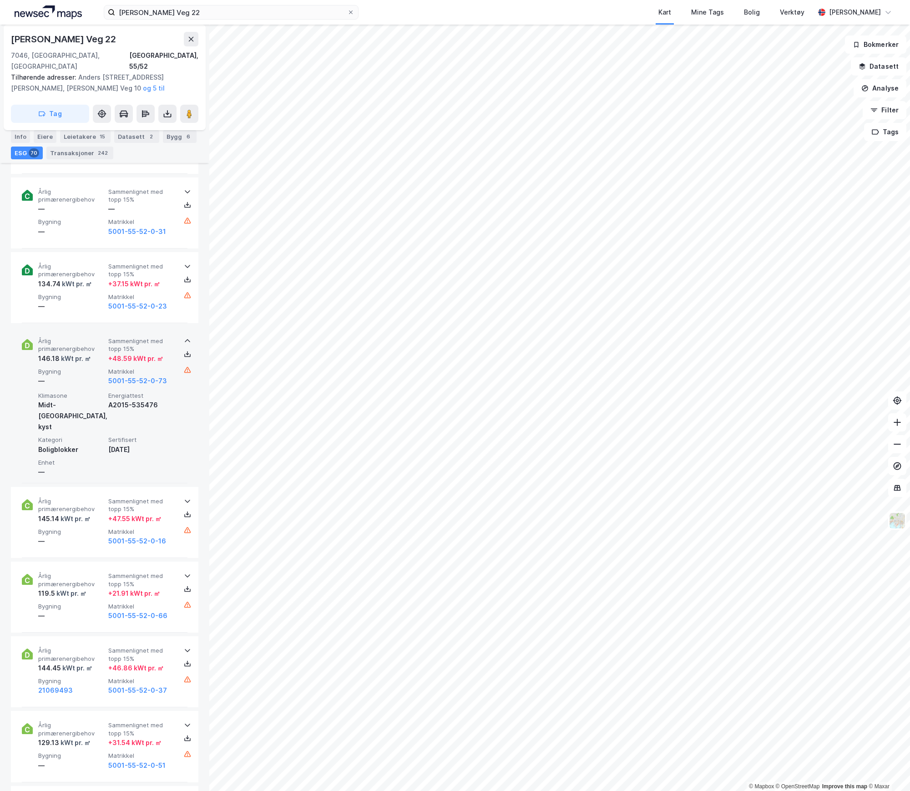
click at [96, 353] on div "146.18 kWt pr. ㎡" at bounding box center [71, 358] width 66 height 11
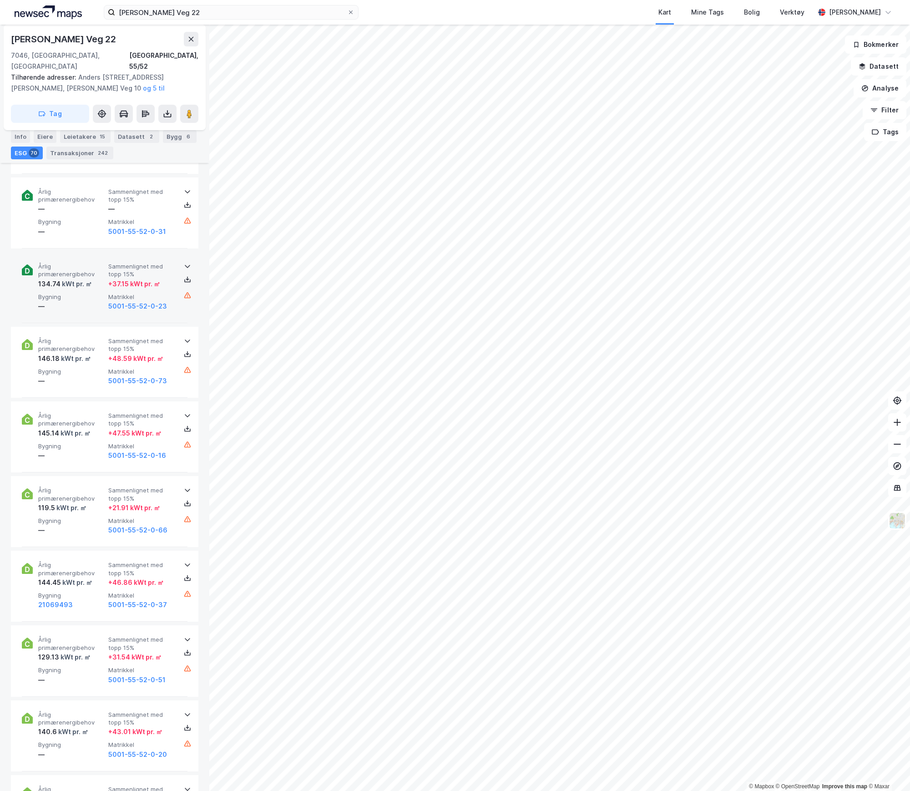
click at [87, 263] on span "Årlig primærenergibehov" at bounding box center [71, 271] width 66 height 16
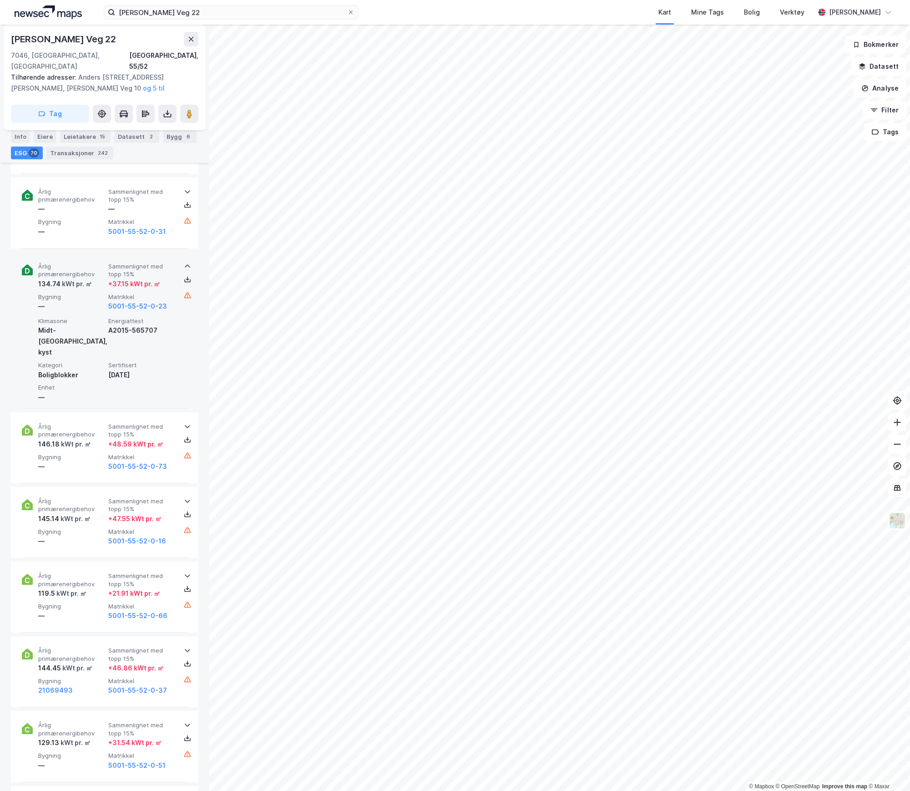
click at [87, 263] on span "Årlig primærenergibehov" at bounding box center [71, 271] width 66 height 16
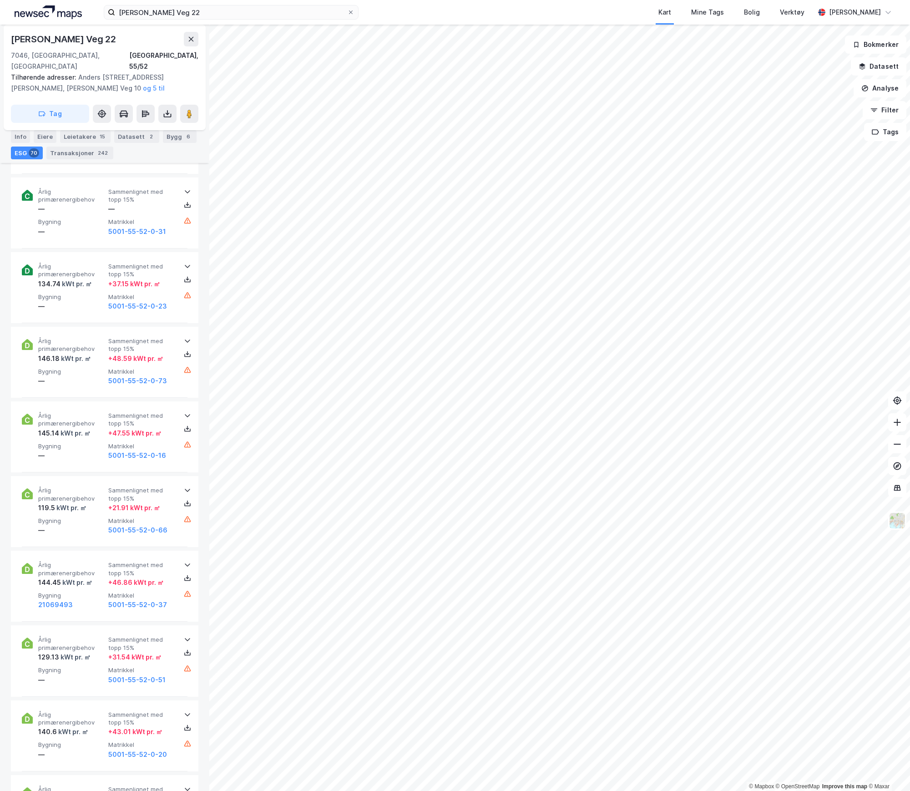
scroll to position [0, 0]
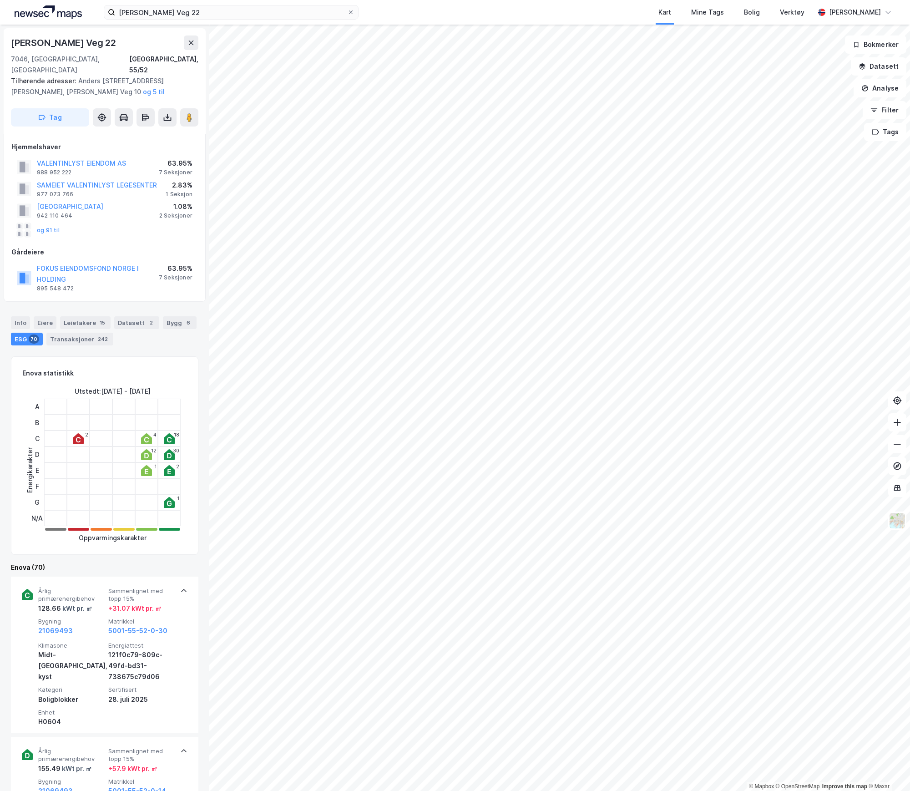
click at [86, 261] on div "FOKUS EIENDOMSFOND NORGE I HOLDING 895 548 472 63.95% 7 Seksjoner" at bounding box center [104, 277] width 187 height 33
click at [187, 263] on div "63.95%" at bounding box center [176, 268] width 34 height 11
click at [17, 316] on div "Info" at bounding box center [20, 322] width 19 height 13
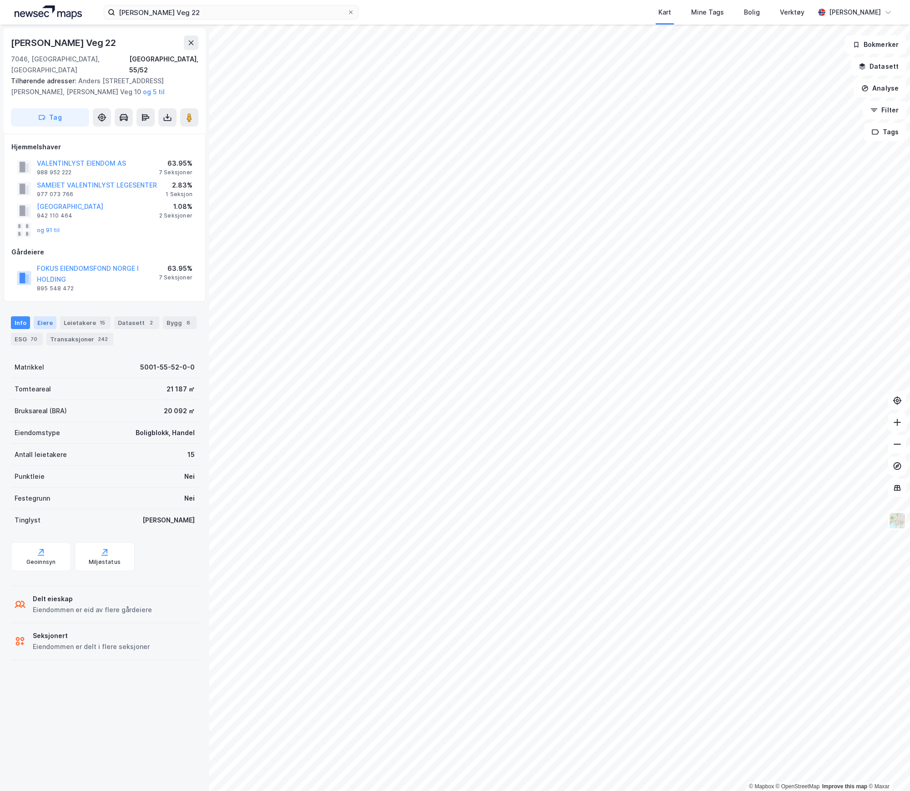
click at [40, 316] on div "Eiere" at bounding box center [45, 322] width 23 height 13
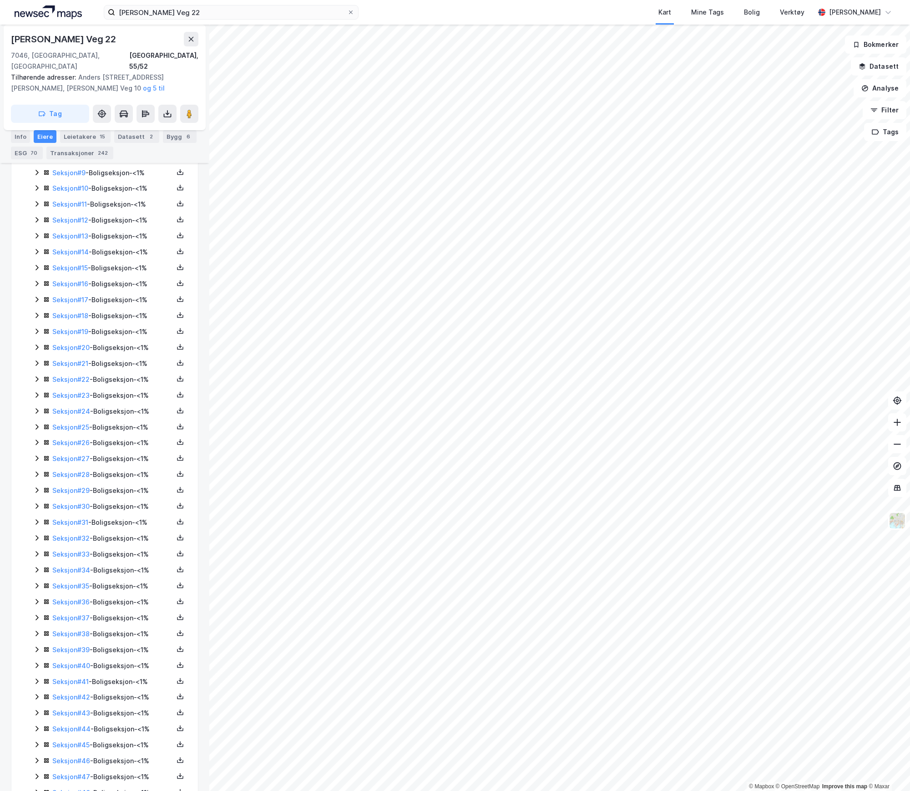
scroll to position [26, 0]
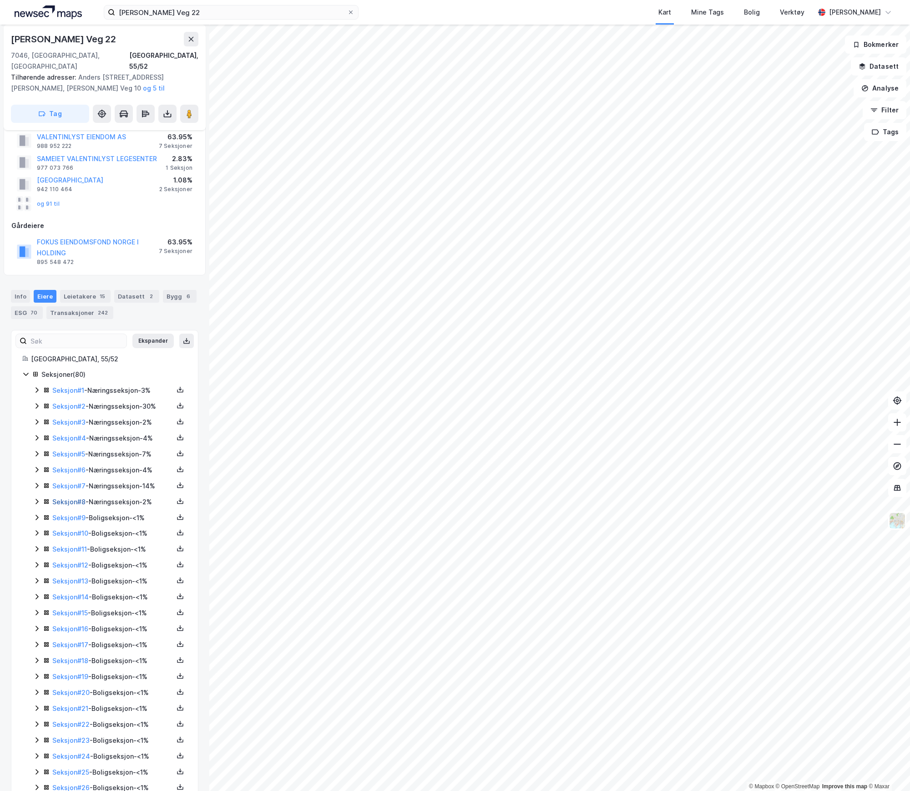
click at [64, 498] on link "Seksjon # 8" at bounding box center [68, 502] width 33 height 8
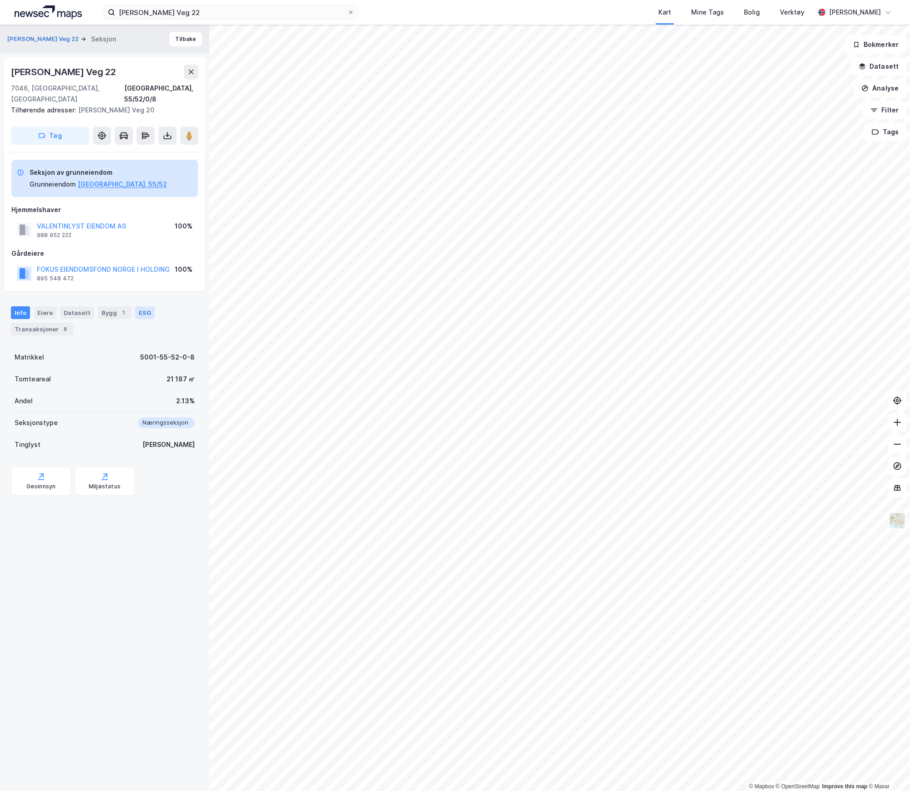
click at [135, 306] on div "ESG" at bounding box center [145, 312] width 20 height 13
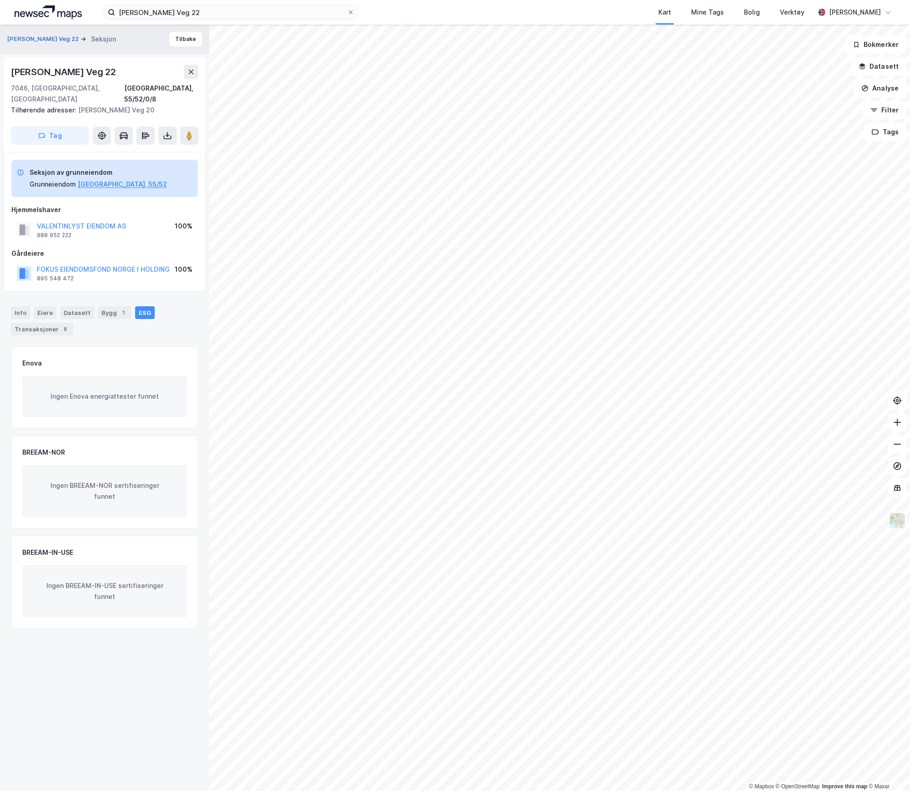
click at [135, 306] on div "ESG" at bounding box center [145, 312] width 20 height 13
click at [177, 44] on button "Tilbake" at bounding box center [185, 39] width 33 height 15
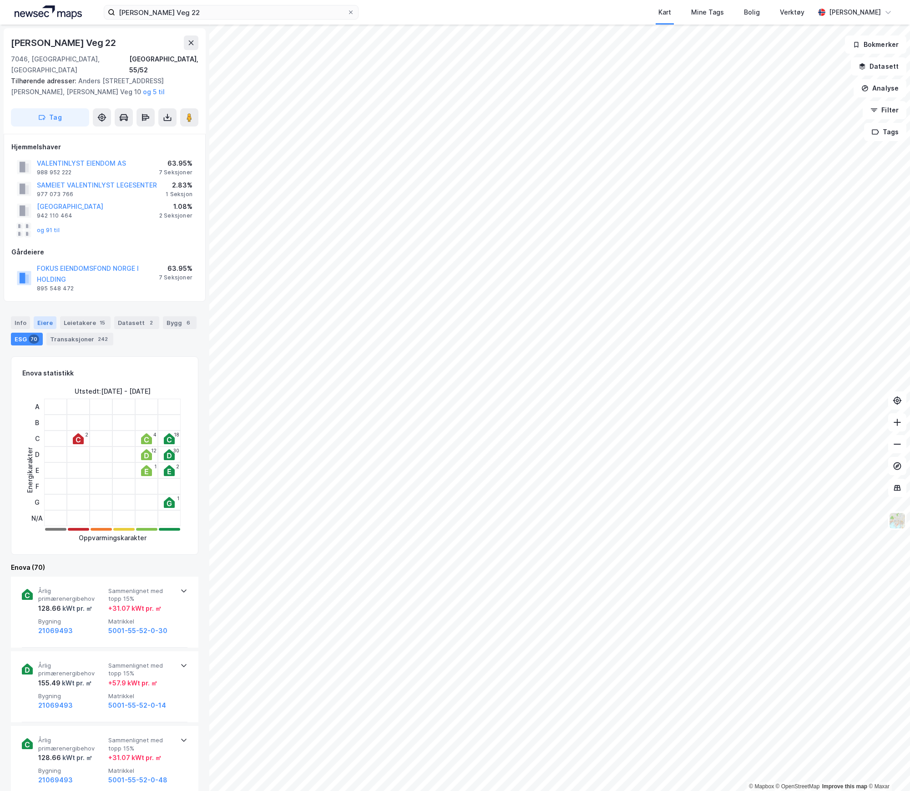
click at [42, 316] on div "Eiere" at bounding box center [45, 322] width 23 height 13
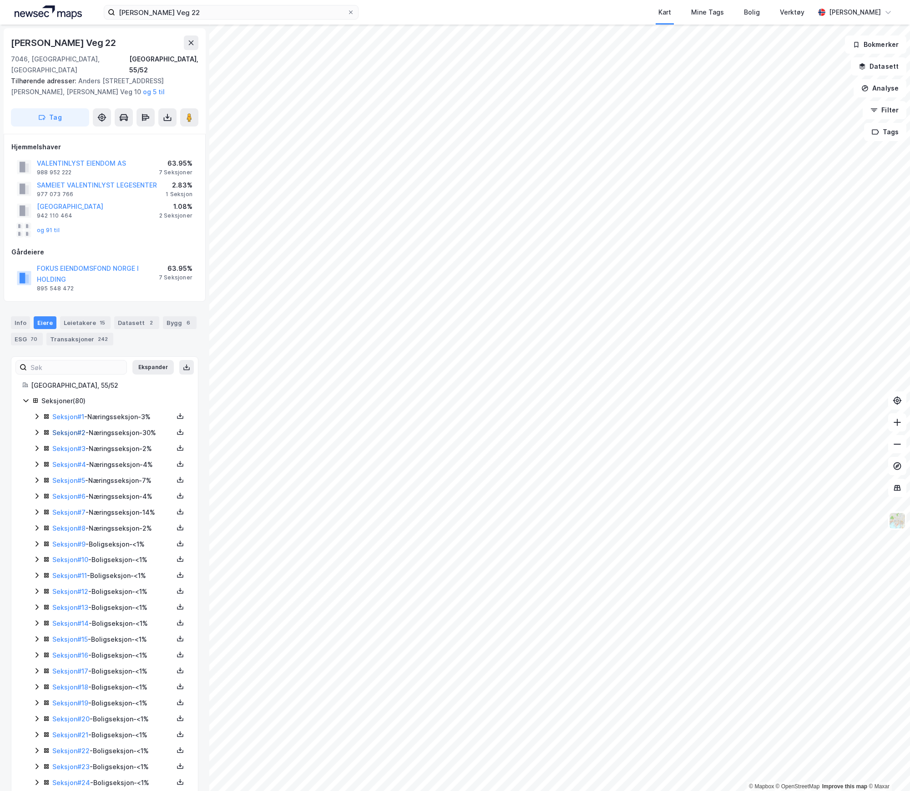
click at [76, 429] on link "Seksjon # 2" at bounding box center [68, 433] width 33 height 8
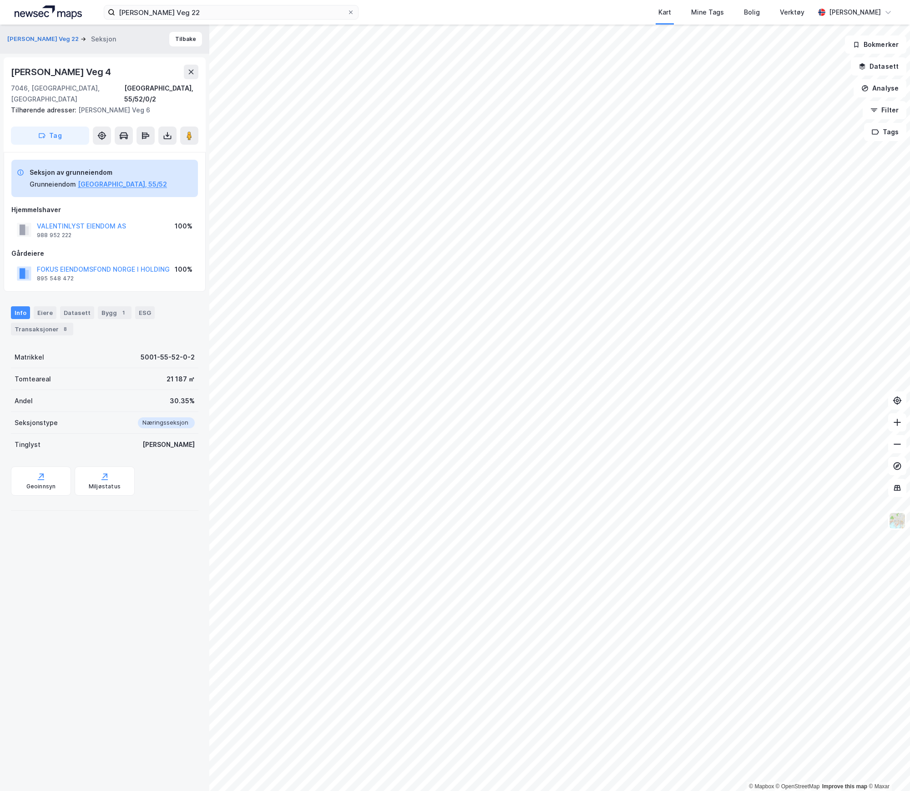
click at [110, 42] on div "Seksjon" at bounding box center [103, 39] width 25 height 11
click at [181, 39] on button "Tilbake" at bounding box center [185, 39] width 33 height 15
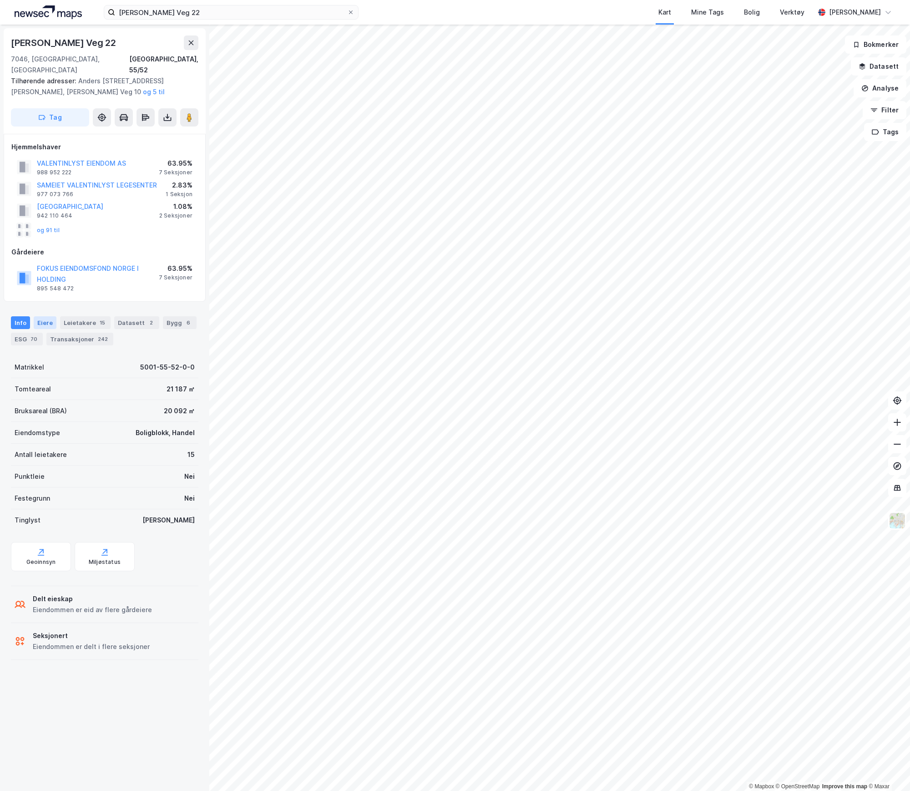
click at [48, 317] on div "Eiere" at bounding box center [45, 322] width 23 height 13
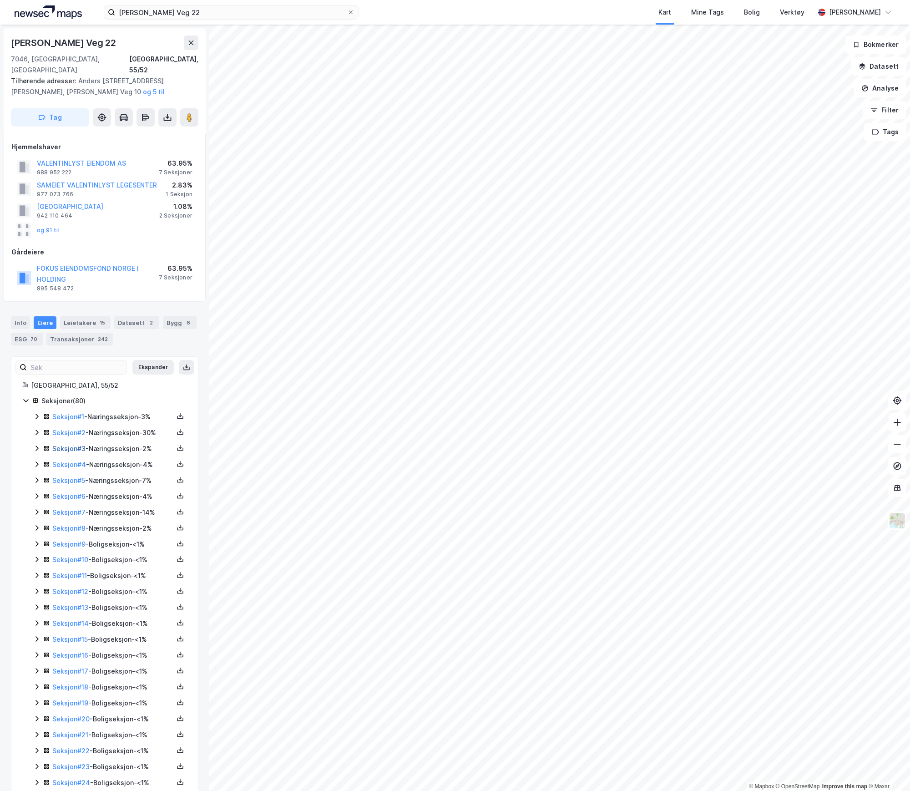
click at [68, 445] on link "Seksjon # 3" at bounding box center [68, 449] width 33 height 8
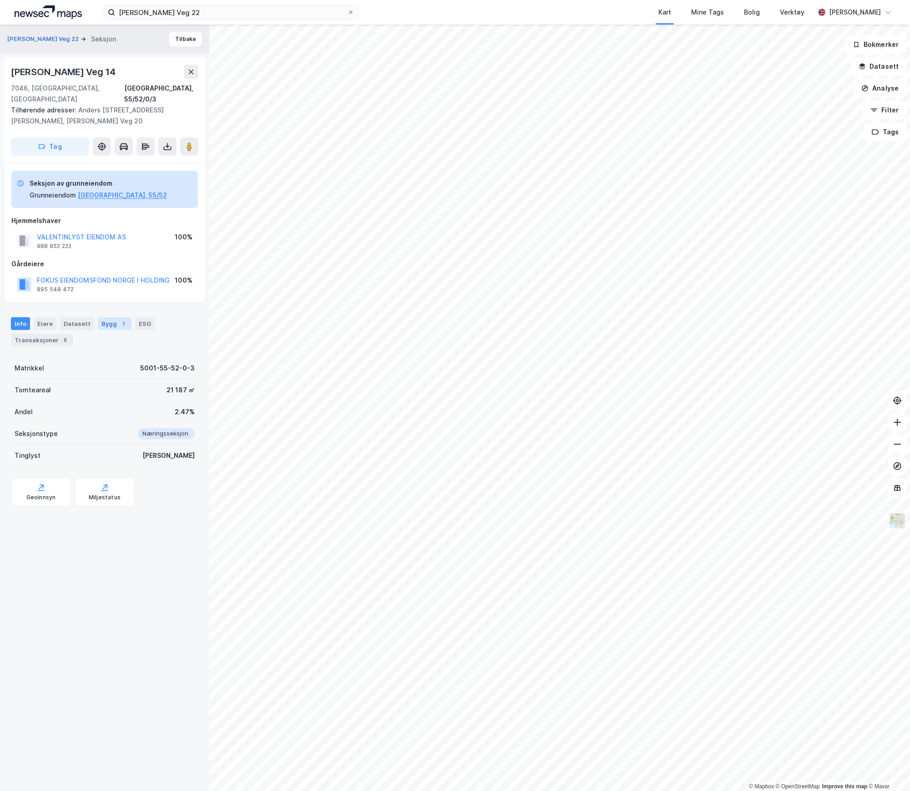
click at [119, 319] on div "1" at bounding box center [123, 323] width 9 height 9
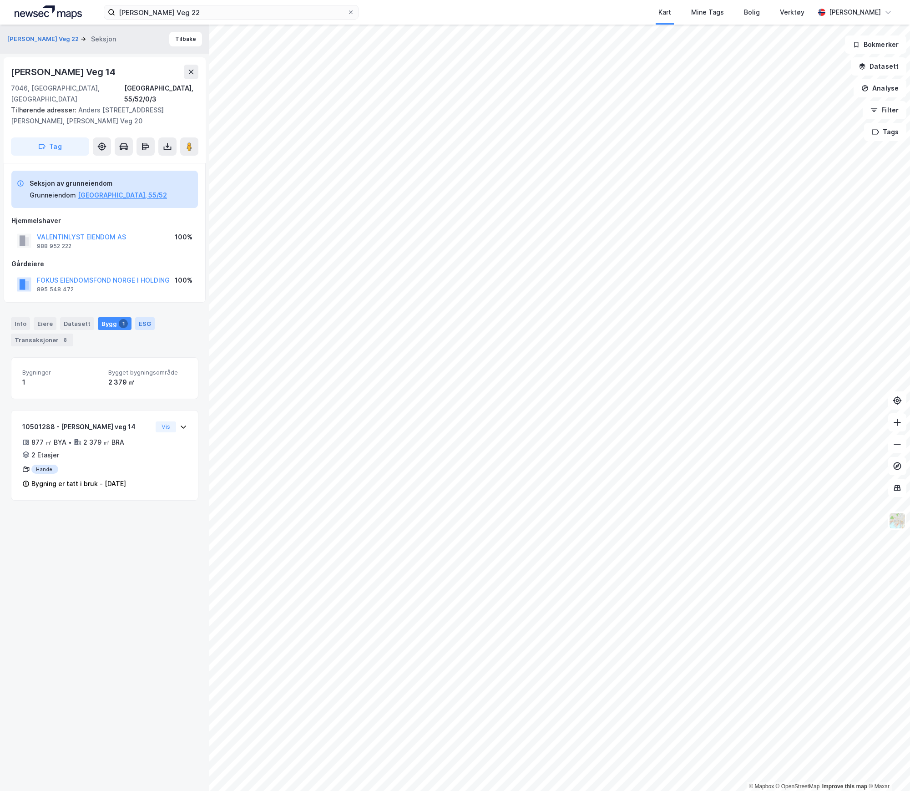
click at [144, 317] on div "ESG" at bounding box center [145, 323] width 20 height 13
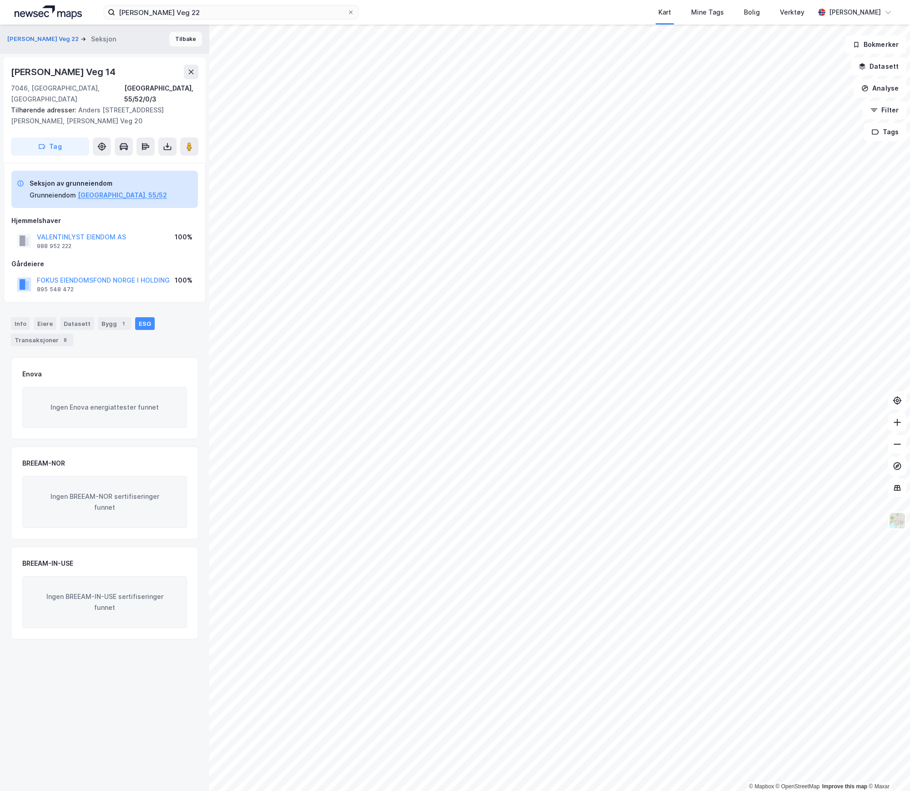
click at [179, 41] on button "Tilbake" at bounding box center [185, 39] width 33 height 15
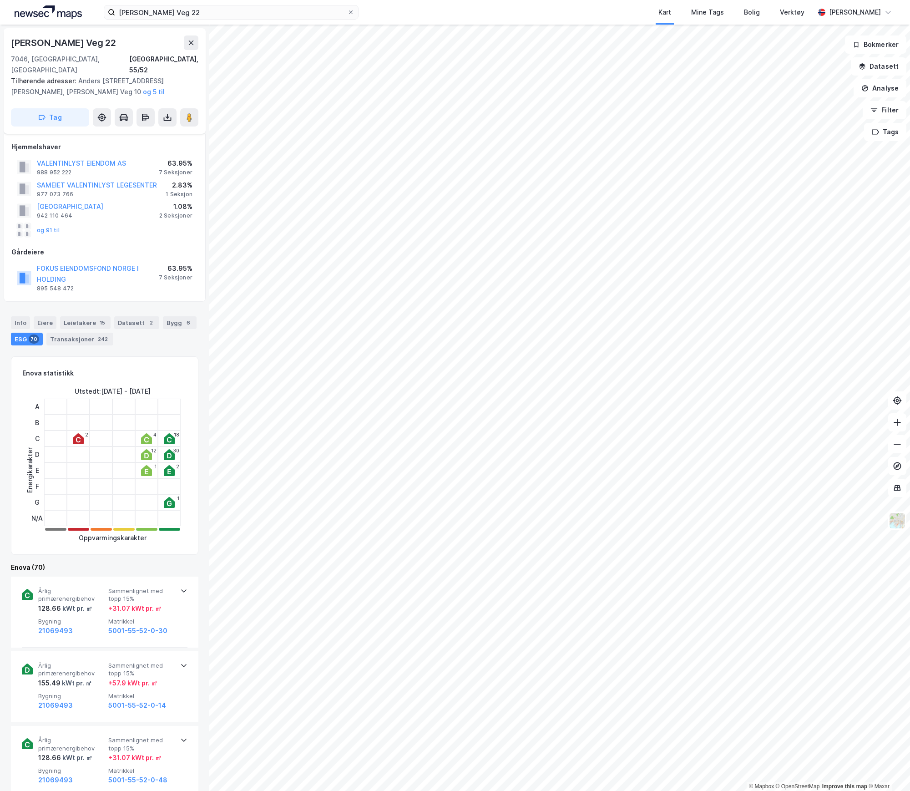
scroll to position [90, 0]
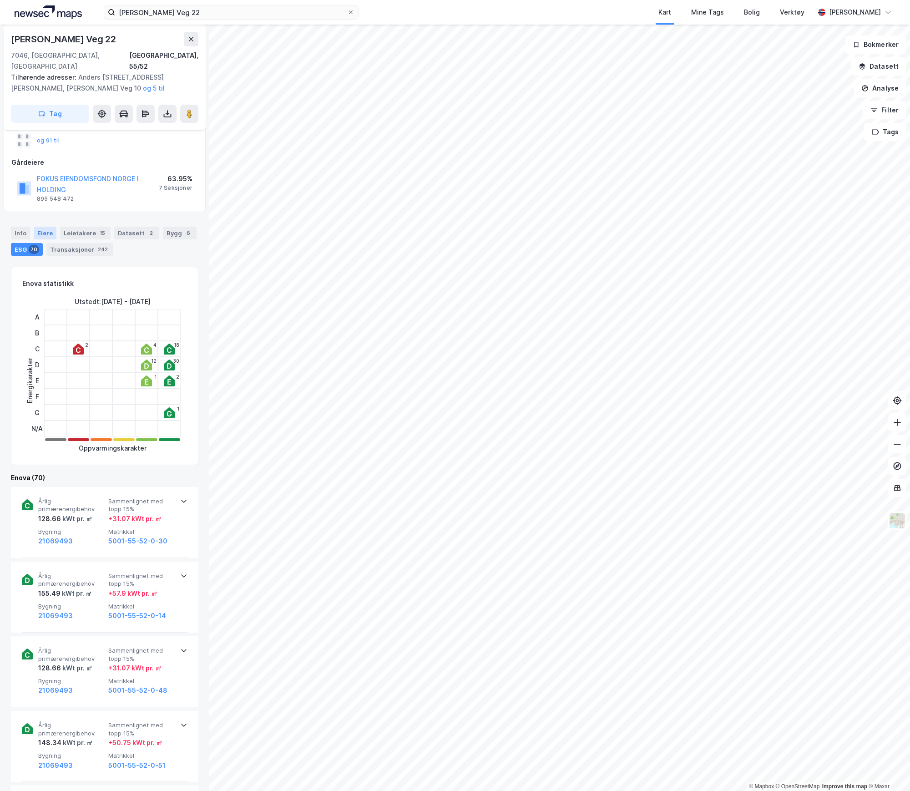
click at [48, 227] on div "Eiere" at bounding box center [45, 233] width 23 height 13
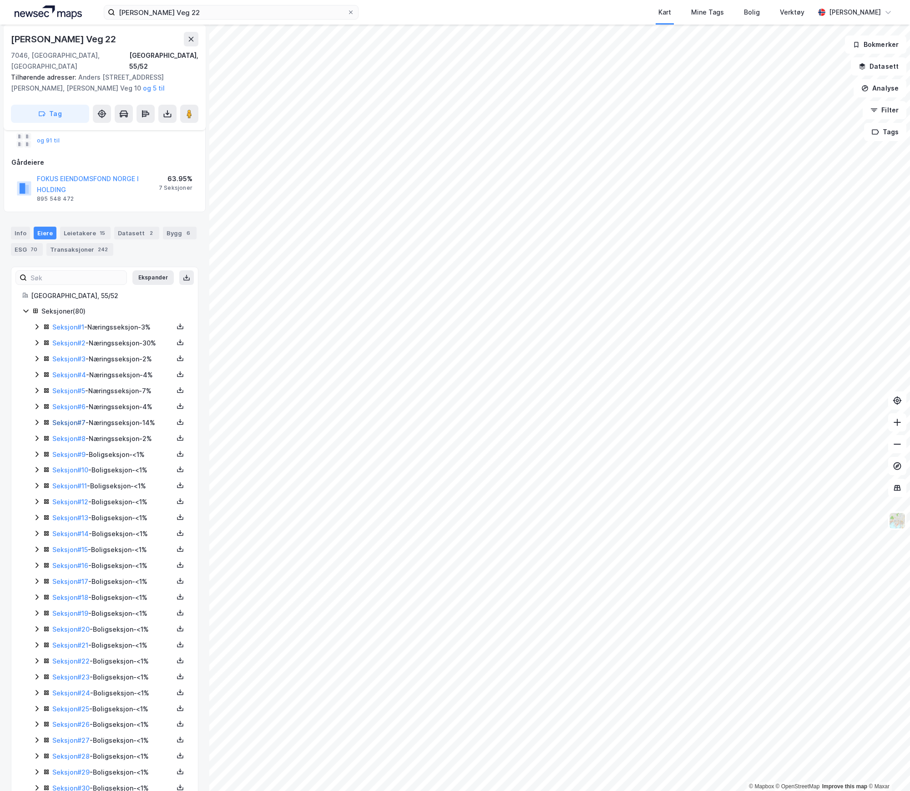
click at [67, 419] on link "Seksjon # 7" at bounding box center [68, 423] width 33 height 8
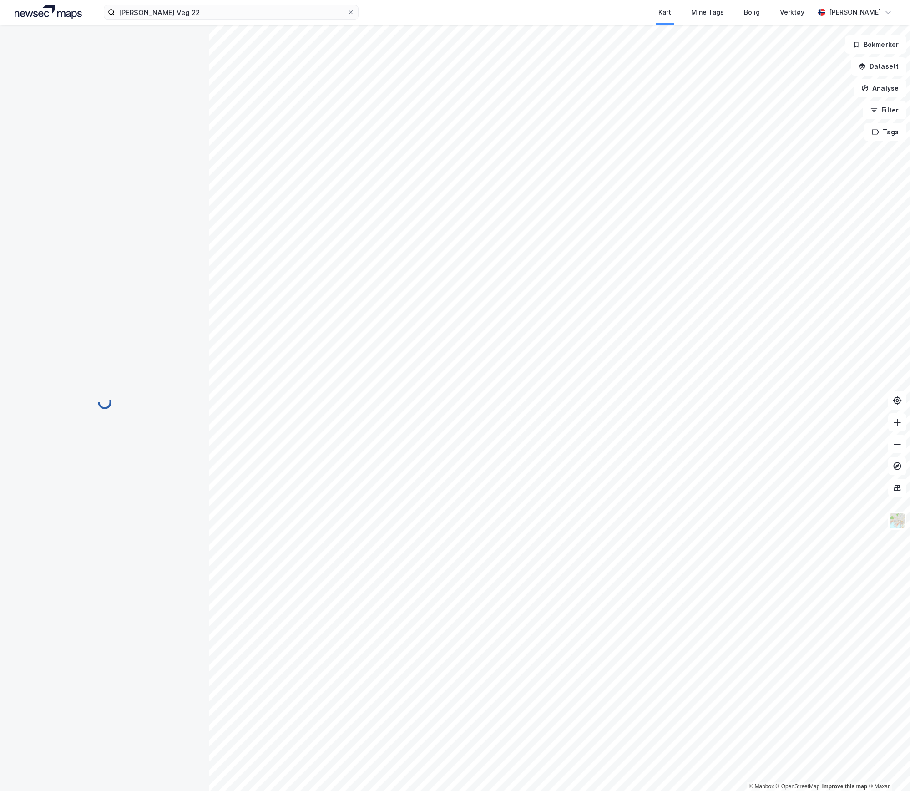
scroll to position [29, 0]
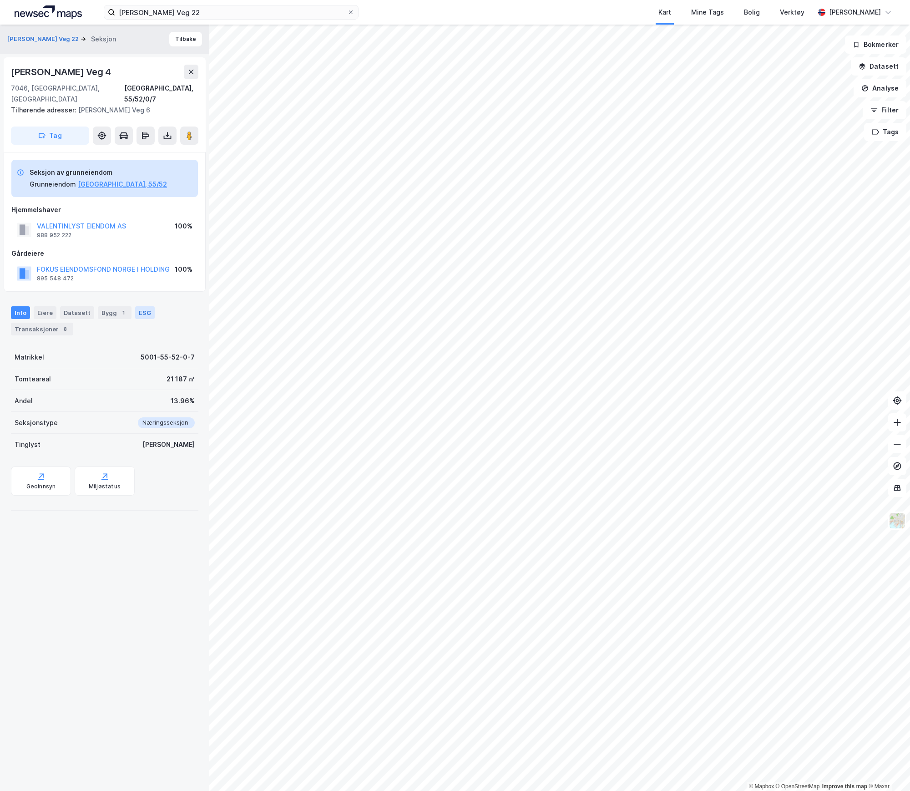
click at [143, 306] on div "ESG" at bounding box center [145, 312] width 20 height 13
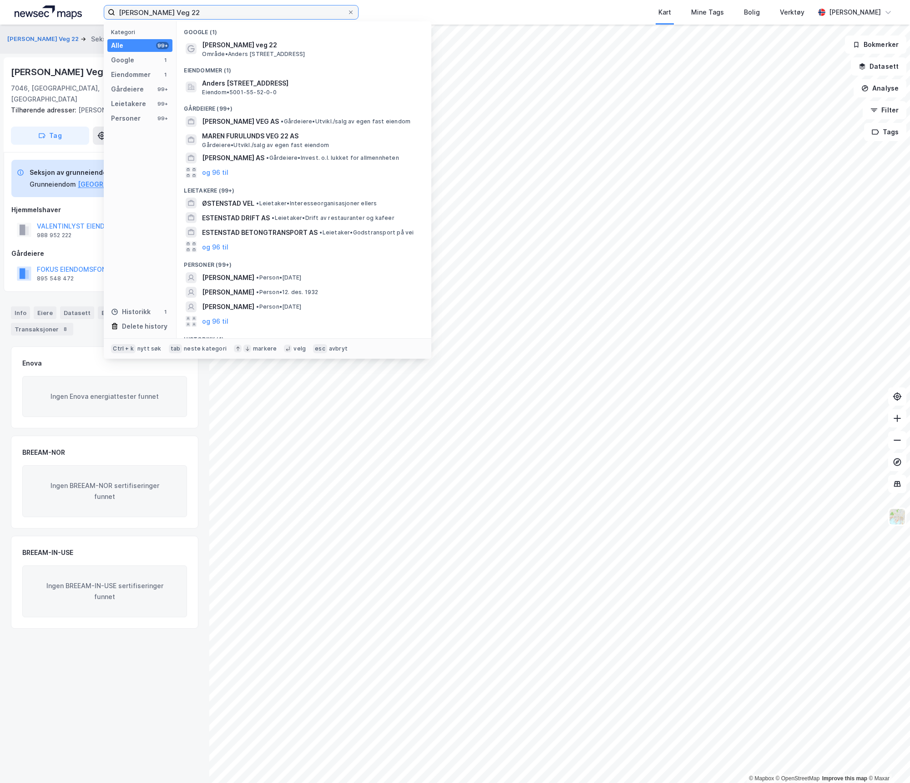
drag, startPoint x: 236, startPoint y: 8, endPoint x: -79, endPoint y: -10, distance: 315.6
click at [0, 0] on html "[PERSON_NAME] Veg 22 Kategori Alle 99+ Google 1 Eiendommer 1 Gårdeiere 99+ Leie…" at bounding box center [455, 391] width 910 height 783
paste input "[STREET_ADDRESS]"
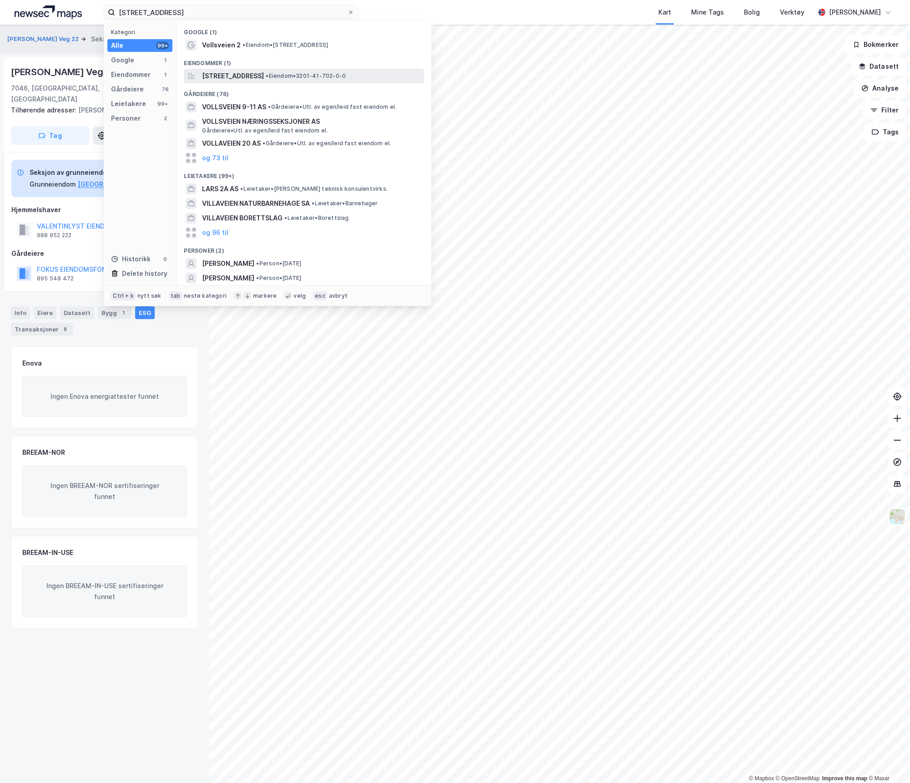
click at [254, 77] on span "[STREET_ADDRESS]" at bounding box center [233, 76] width 62 height 11
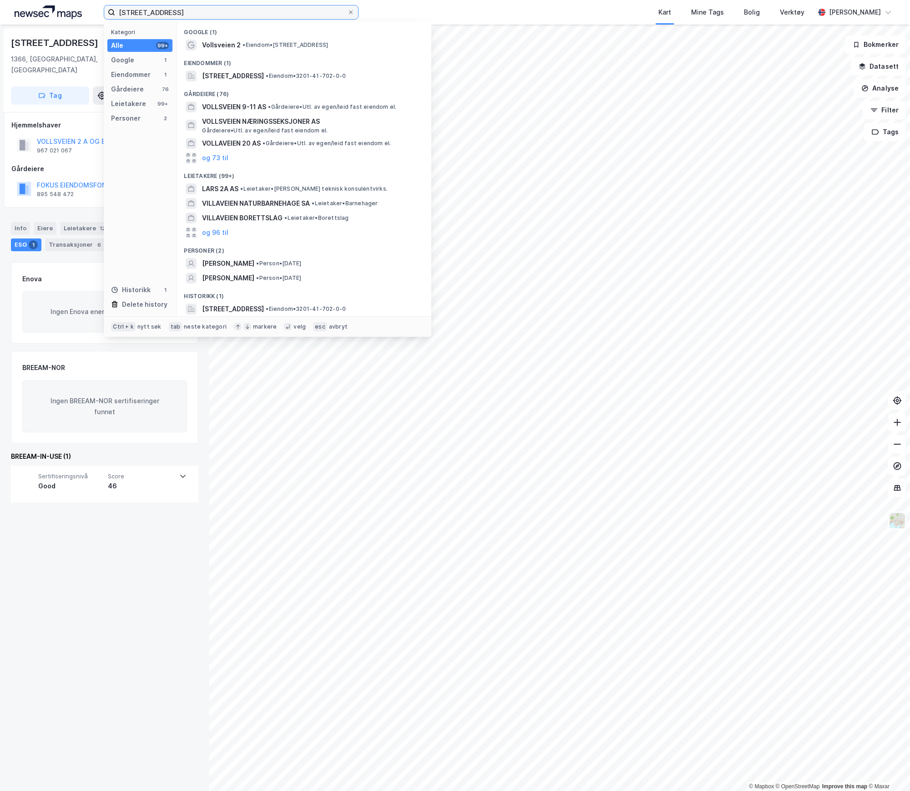
click at [190, 13] on input "[STREET_ADDRESS]" at bounding box center [231, 12] width 232 height 14
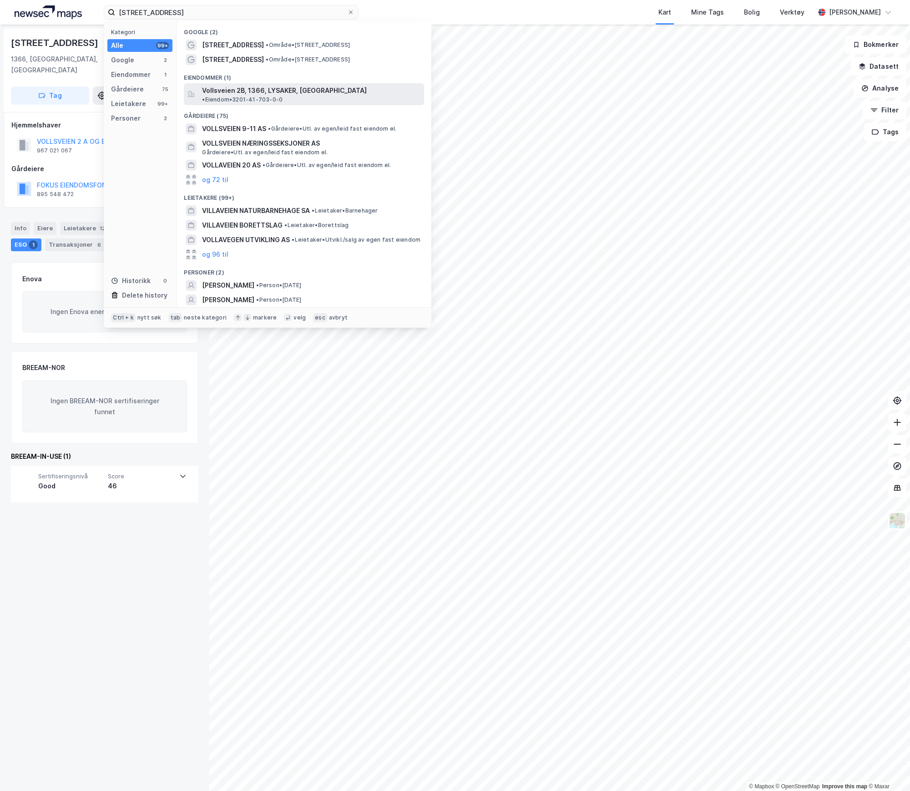
click at [266, 88] on span "Vollsveien 2B, 1366, LYSAKER, [GEOGRAPHIC_DATA]" at bounding box center [284, 90] width 165 height 11
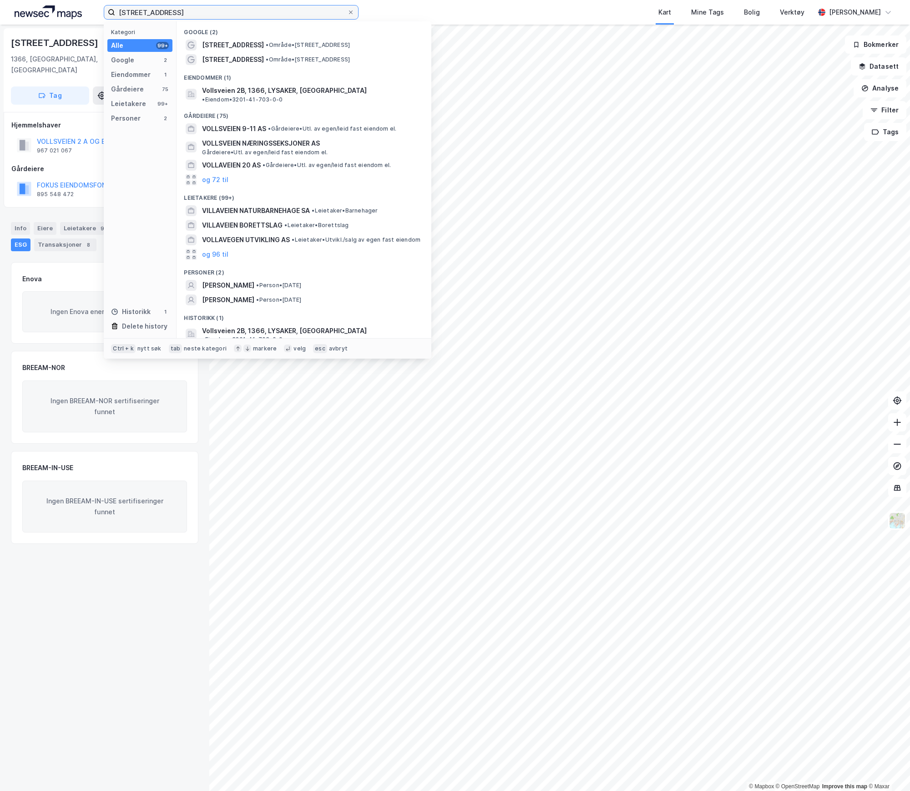
drag, startPoint x: 209, startPoint y: 11, endPoint x: 74, endPoint y: 16, distance: 134.8
click at [72, 16] on div "Vollsveien 2b Kategori Alle 99+ Google 2 Eiendommer 1 Gårdeiere 75 Leietakere 9…" at bounding box center [455, 12] width 910 height 25
paste input "6"
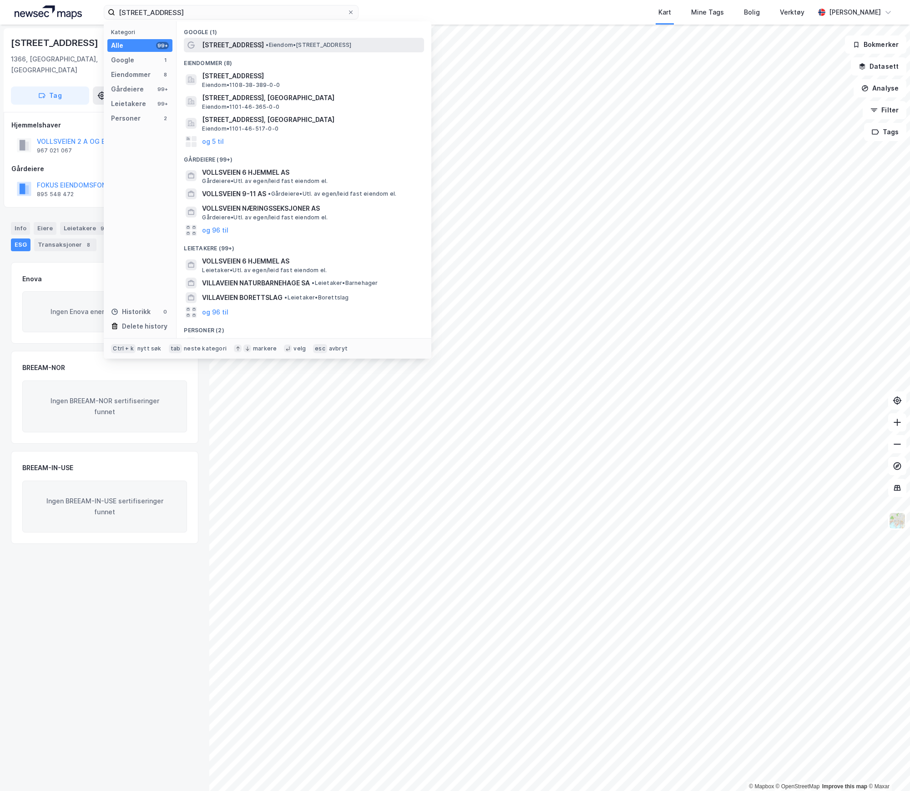
click at [237, 46] on span "[STREET_ADDRESS]" at bounding box center [233, 45] width 62 height 11
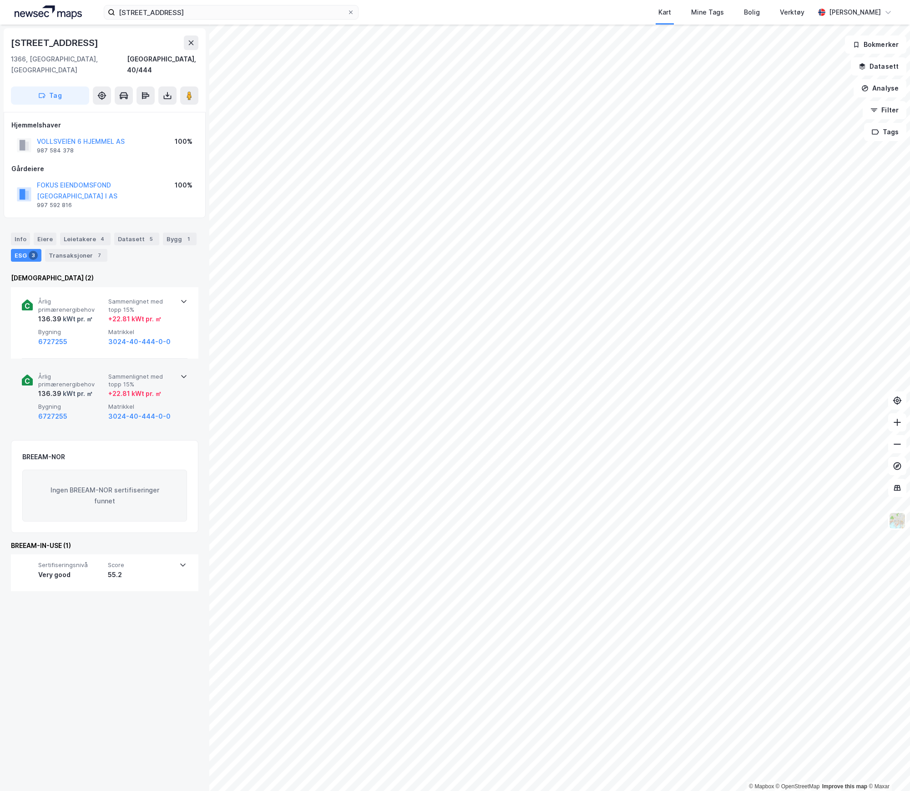
click at [72, 388] on div "kWt pr. ㎡" at bounding box center [76, 393] width 31 height 11
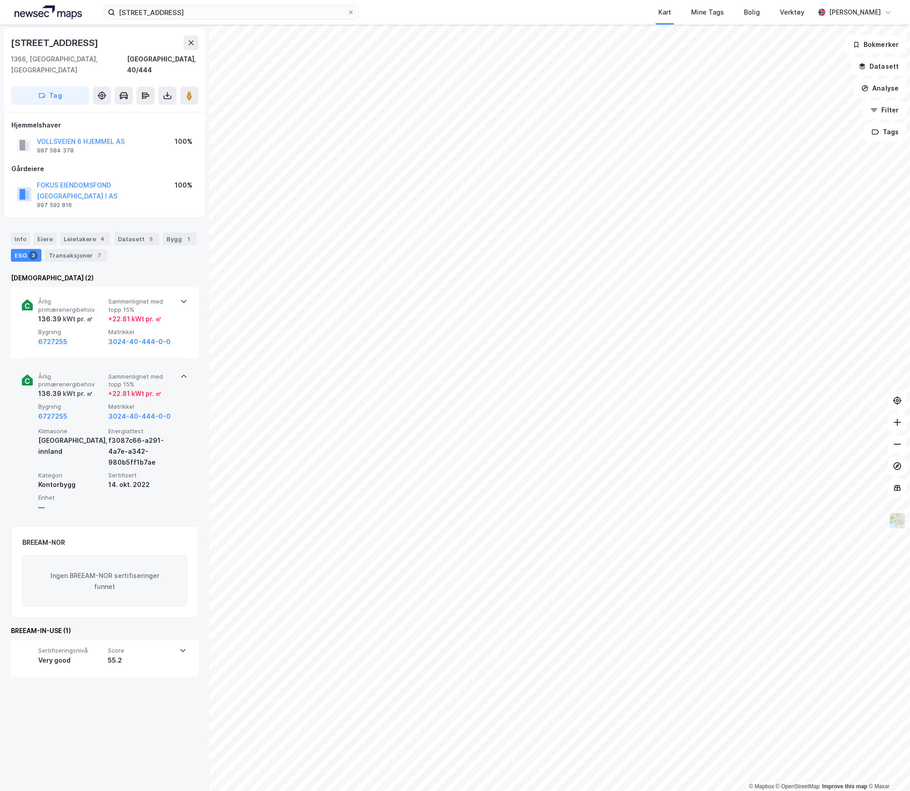
click at [76, 388] on div "kWt pr. ㎡" at bounding box center [76, 393] width 31 height 11
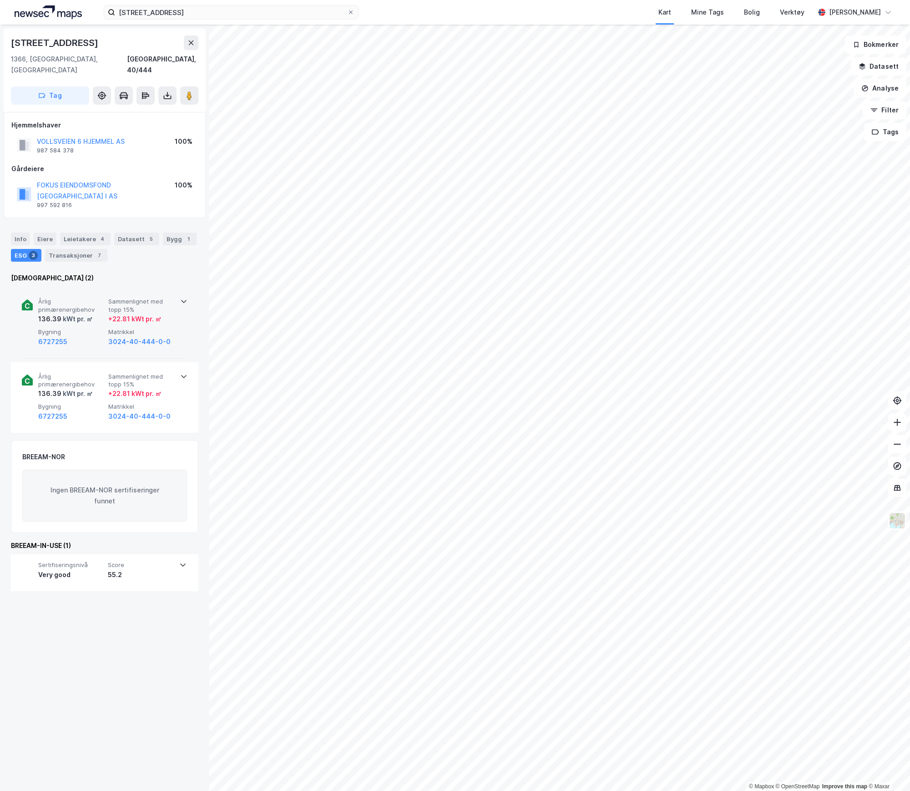
click at [88, 314] on div "kWt pr. ㎡" at bounding box center [76, 319] width 31 height 11
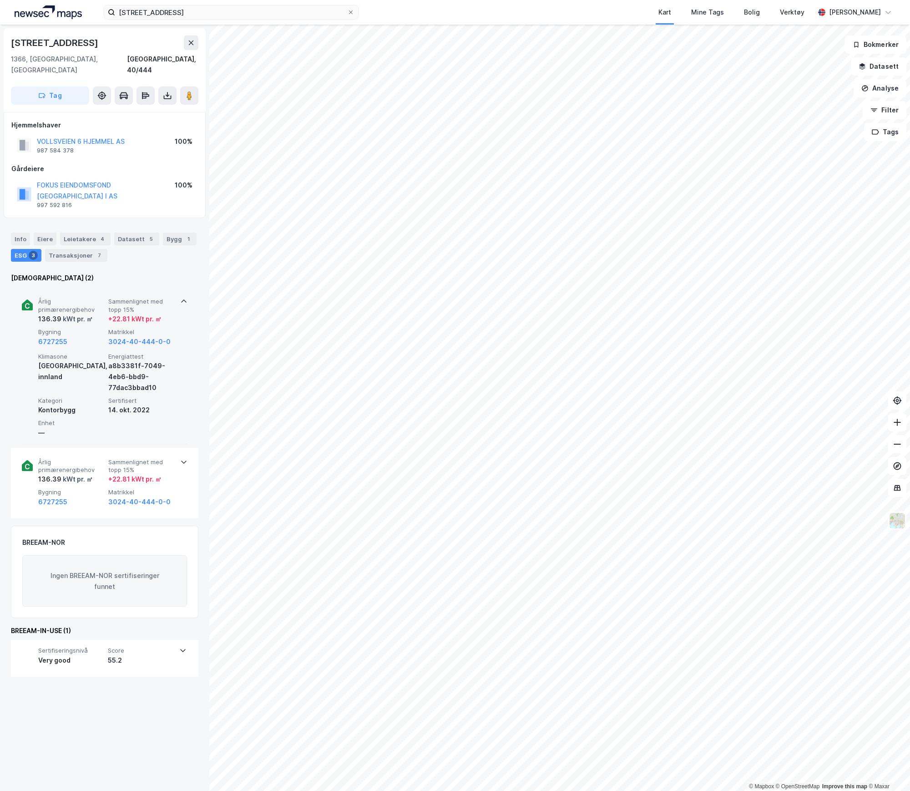
click at [88, 314] on div "kWt pr. ㎡" at bounding box center [76, 319] width 31 height 11
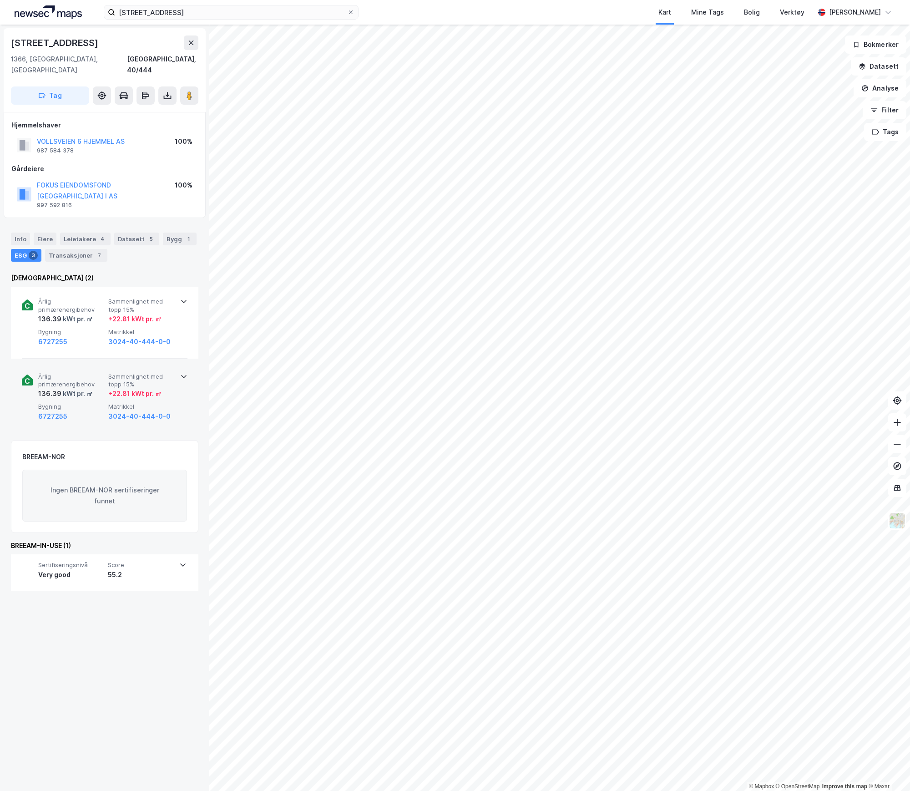
click at [83, 388] on div "kWt pr. ㎡" at bounding box center [76, 393] width 31 height 11
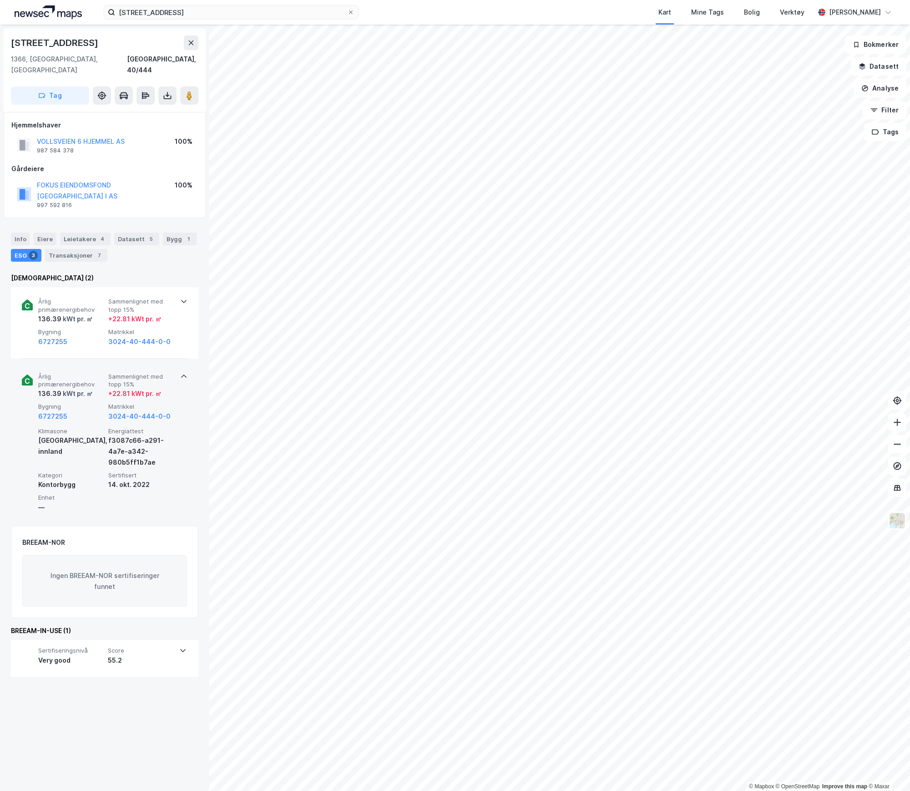
click at [83, 388] on div "kWt pr. ㎡" at bounding box center [76, 393] width 31 height 11
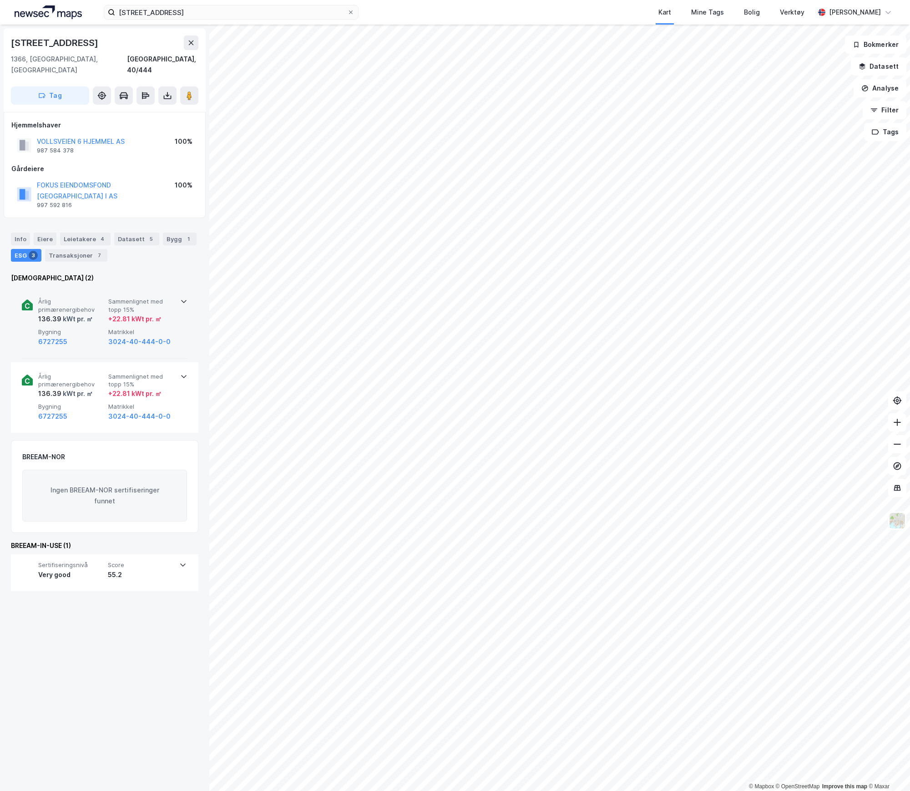
click at [97, 328] on span "Bygning" at bounding box center [71, 332] width 66 height 8
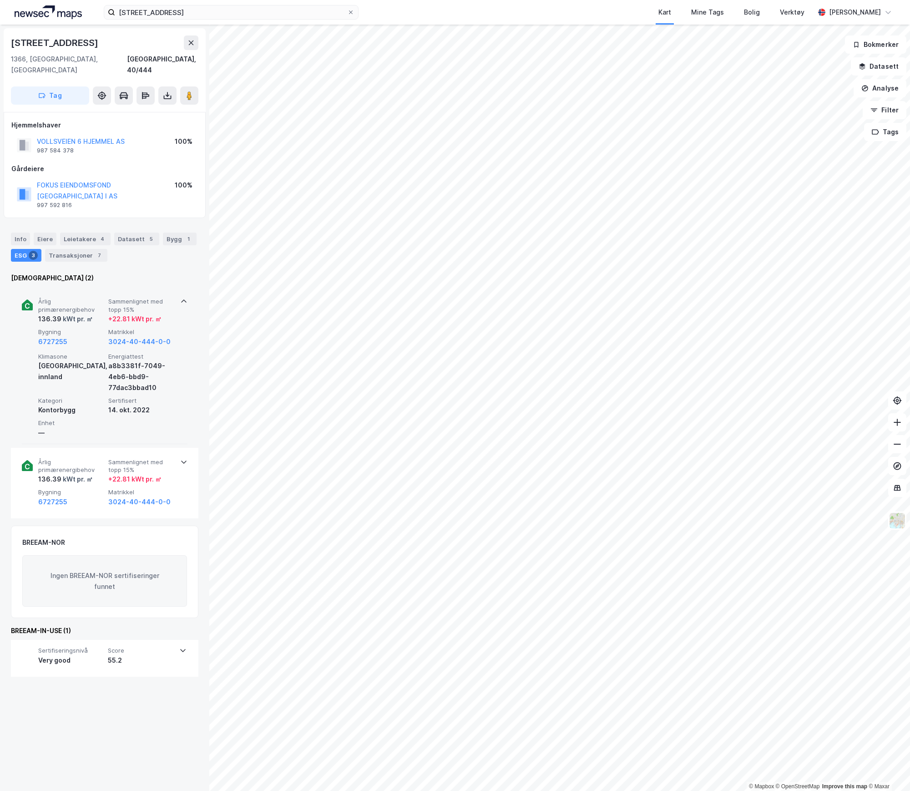
click at [93, 328] on span "Bygning" at bounding box center [71, 332] width 66 height 8
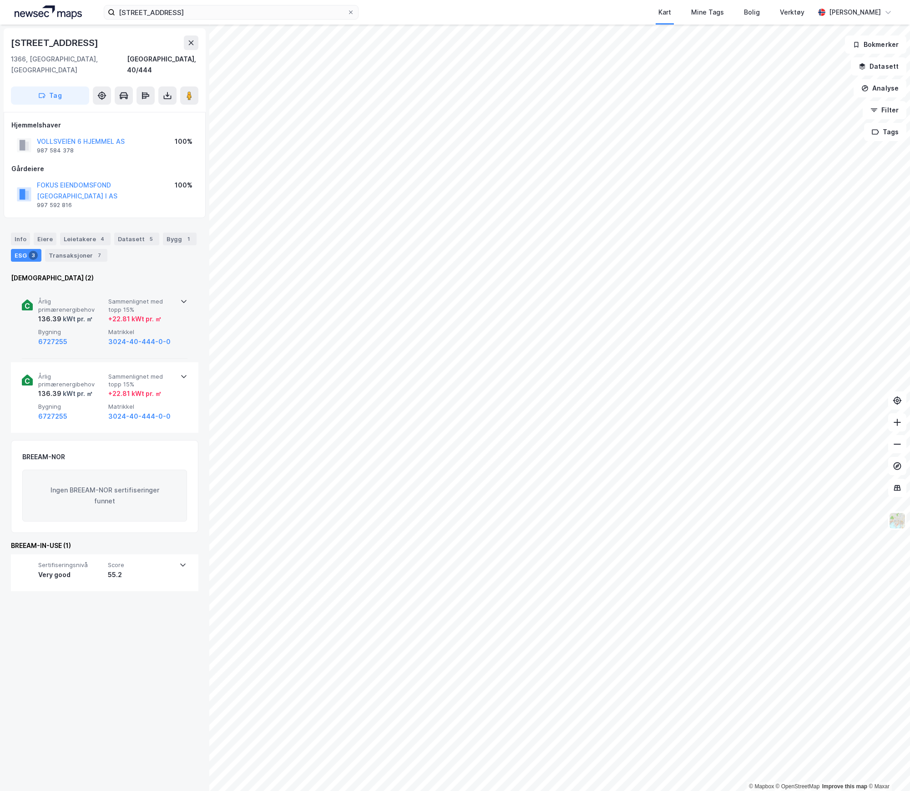
click at [93, 328] on span "Bygning" at bounding box center [71, 332] width 66 height 8
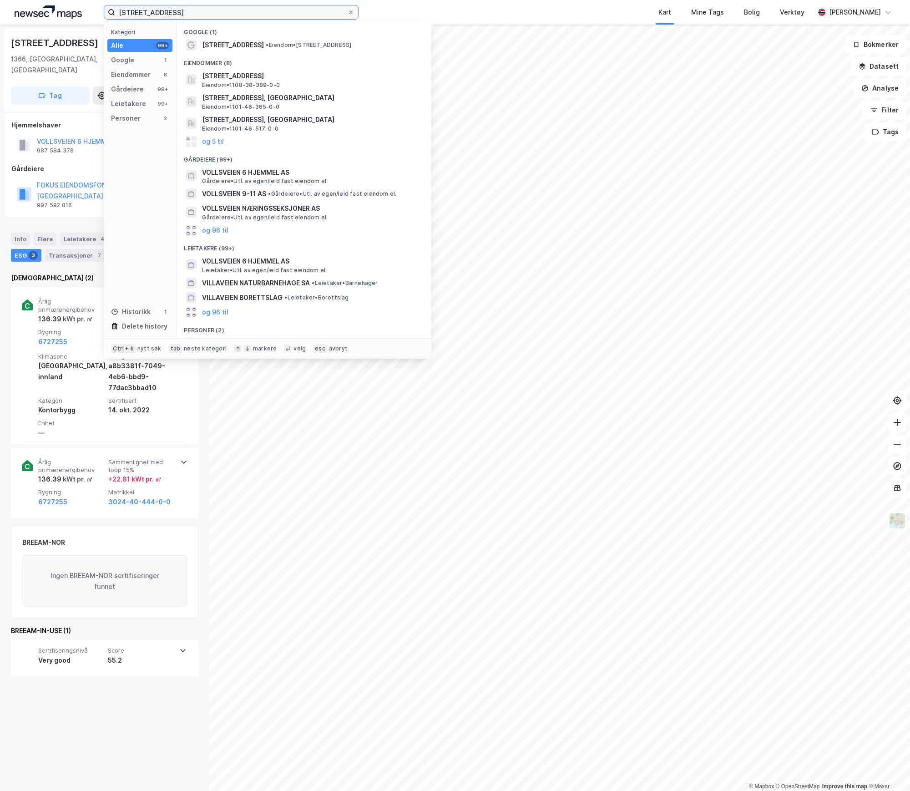
drag, startPoint x: 188, startPoint y: 11, endPoint x: 48, endPoint y: 5, distance: 139.9
click at [48, 5] on div "Vollsveien 6 Kategori Alle 99+ Google 1 Eiendommer 8 Gårdeiere 99+ Leietakere 9…" at bounding box center [455, 12] width 910 height 25
paste input "[STREET_ADDRESS]"
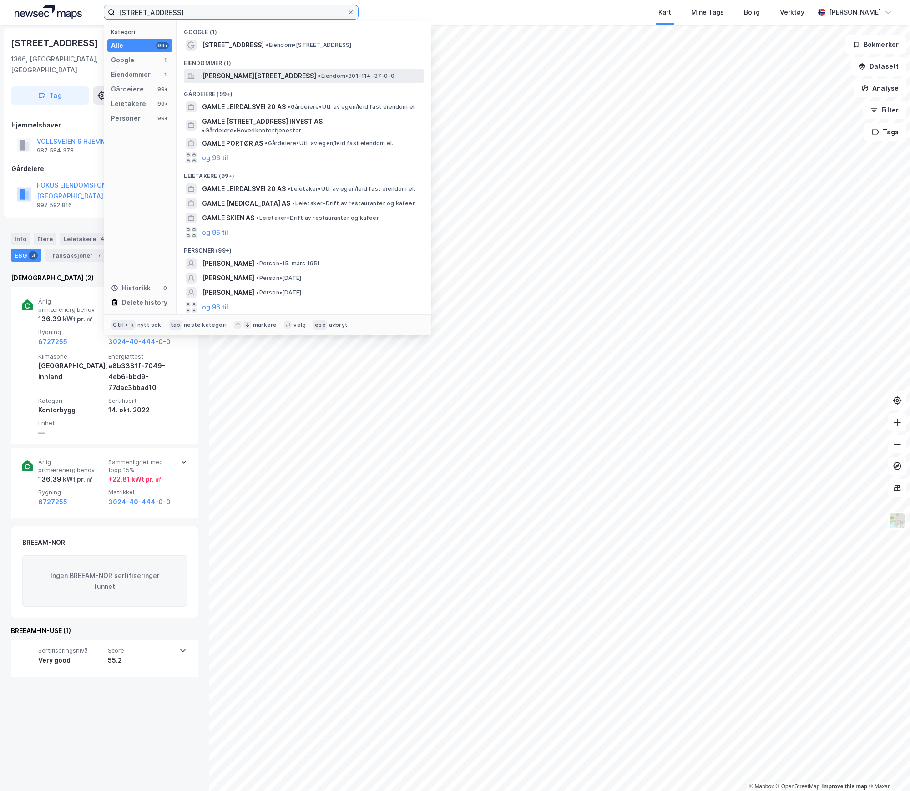
type input "[STREET_ADDRESS]"
click at [216, 77] on span "[PERSON_NAME][STREET_ADDRESS]" at bounding box center [259, 76] width 114 height 11
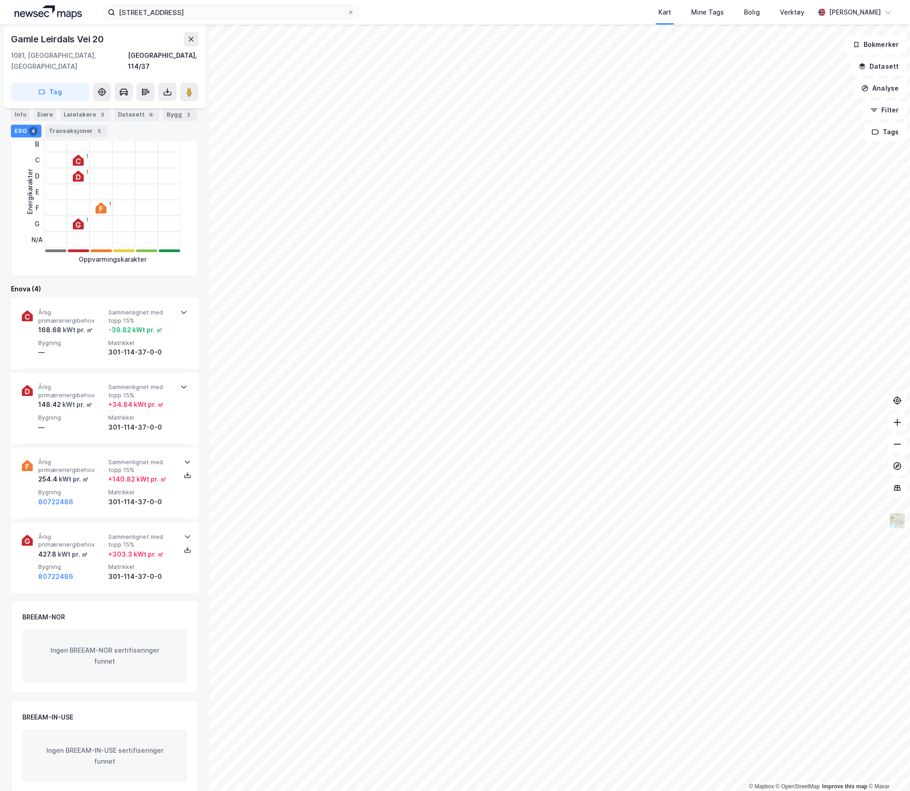
scroll to position [187, 0]
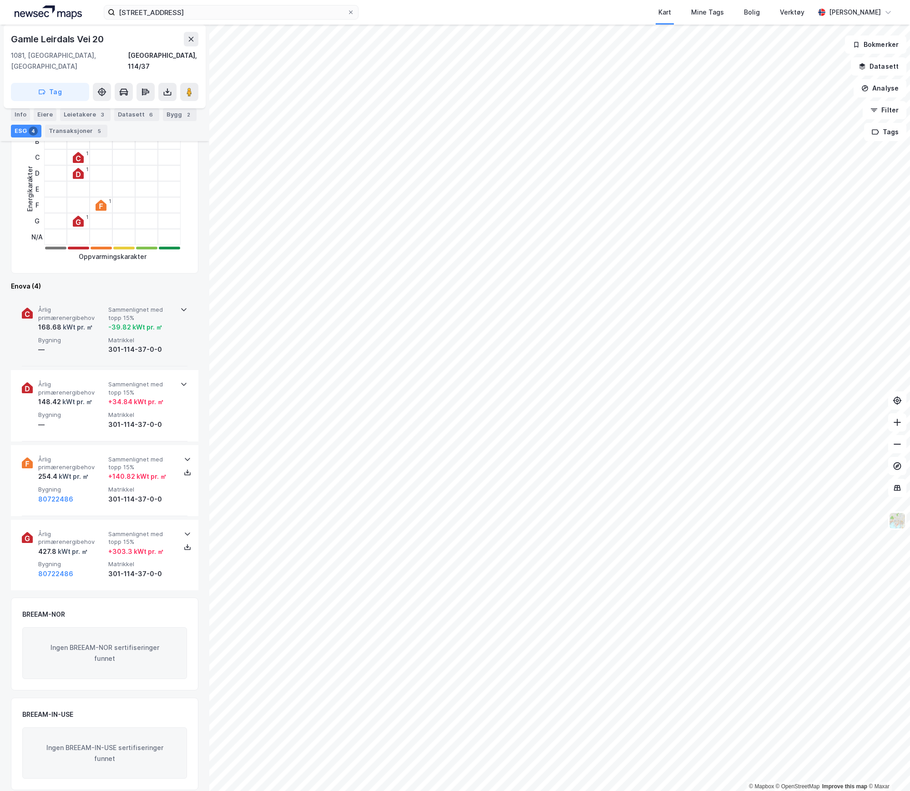
click at [82, 336] on span "Bygning" at bounding box center [71, 340] width 66 height 8
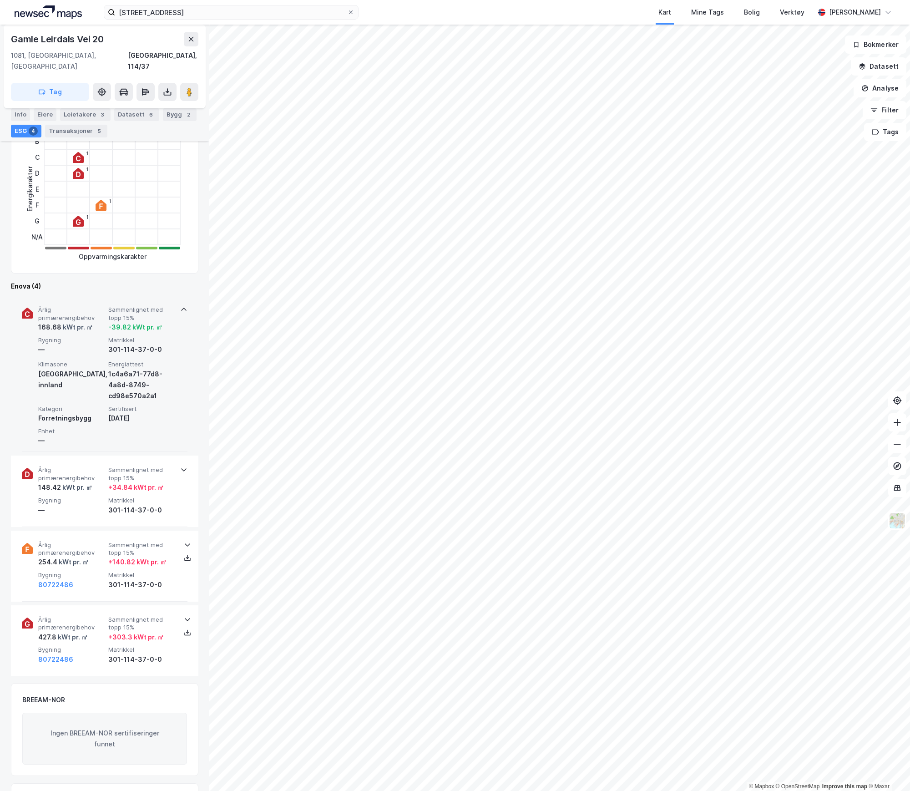
click at [86, 322] on div "kWt pr. ㎡" at bounding box center [76, 327] width 31 height 11
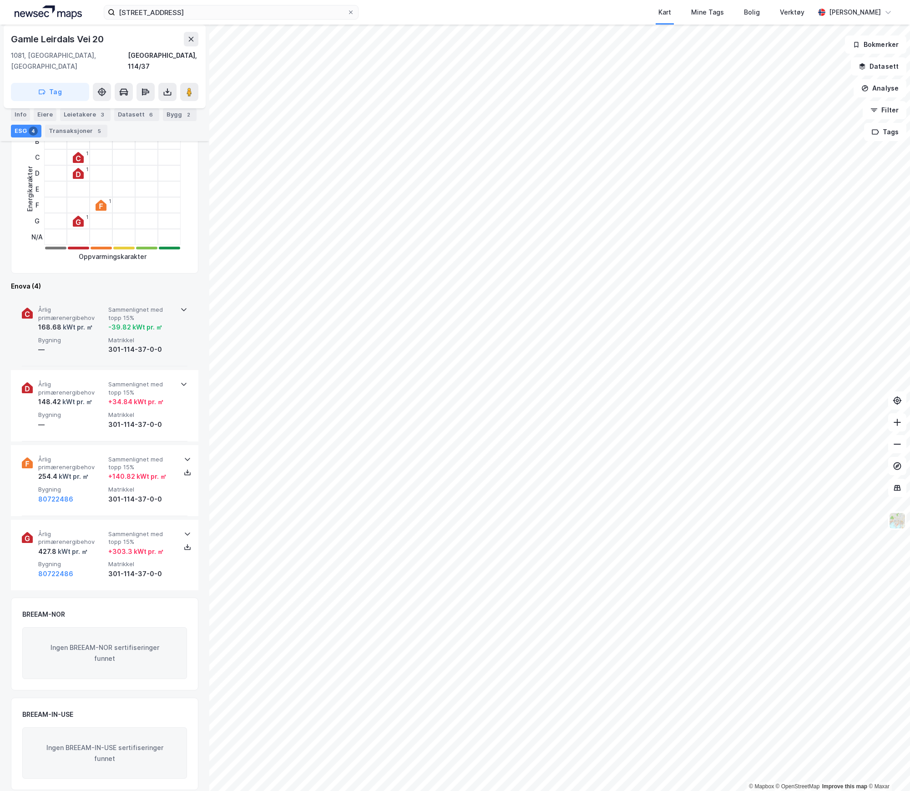
click at [80, 322] on div "kWt pr. ㎡" at bounding box center [76, 327] width 31 height 11
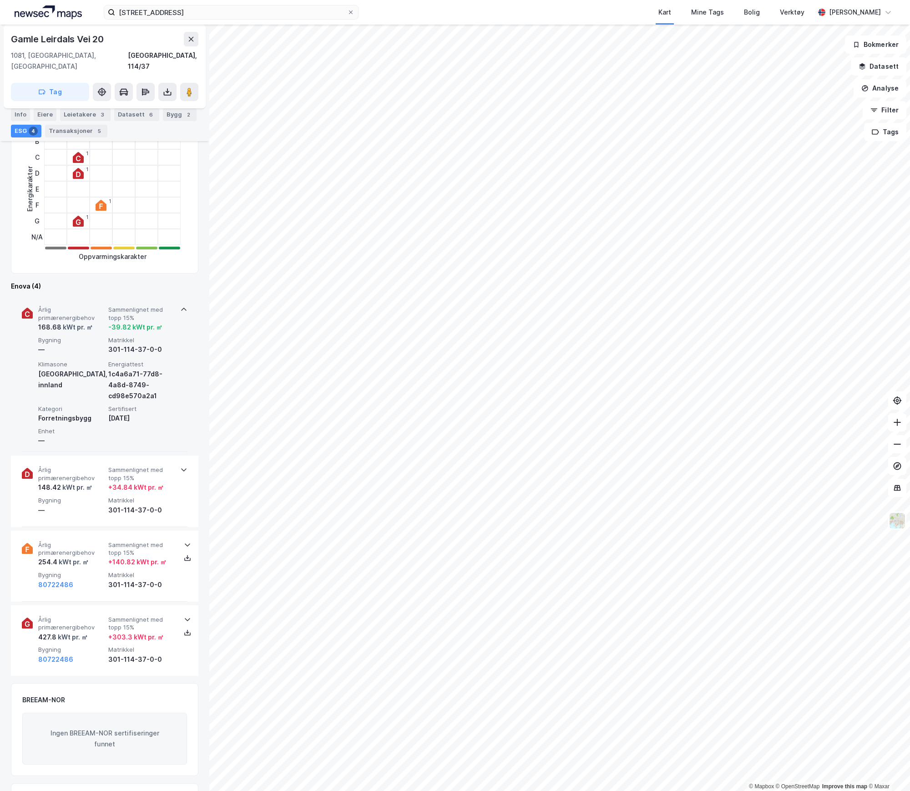
click at [80, 322] on div "kWt pr. ㎡" at bounding box center [76, 327] width 31 height 11
